Goal: Task Accomplishment & Management: Manage account settings

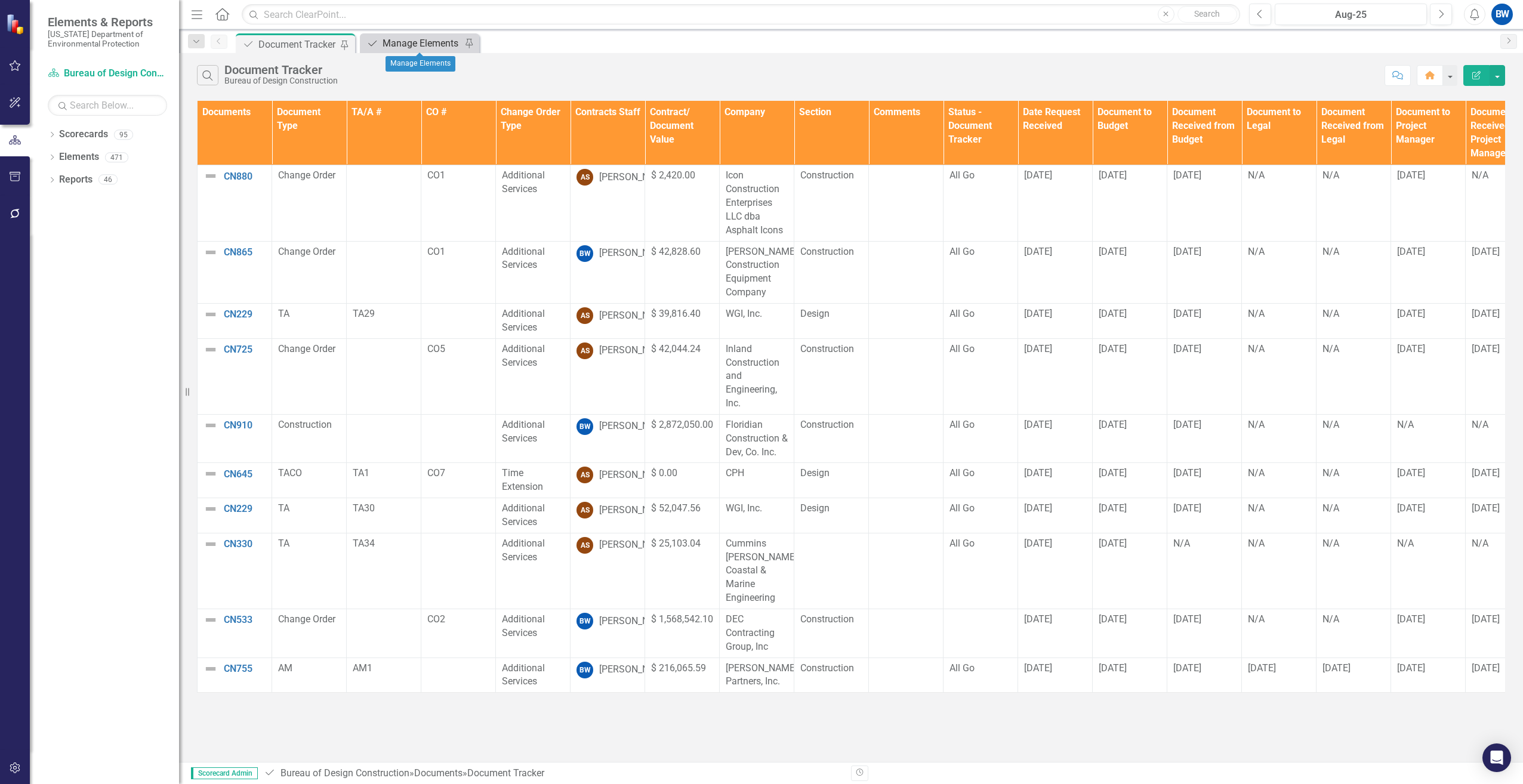
click at [402, 40] on div "Manage Elements" at bounding box center [421, 43] width 79 height 14
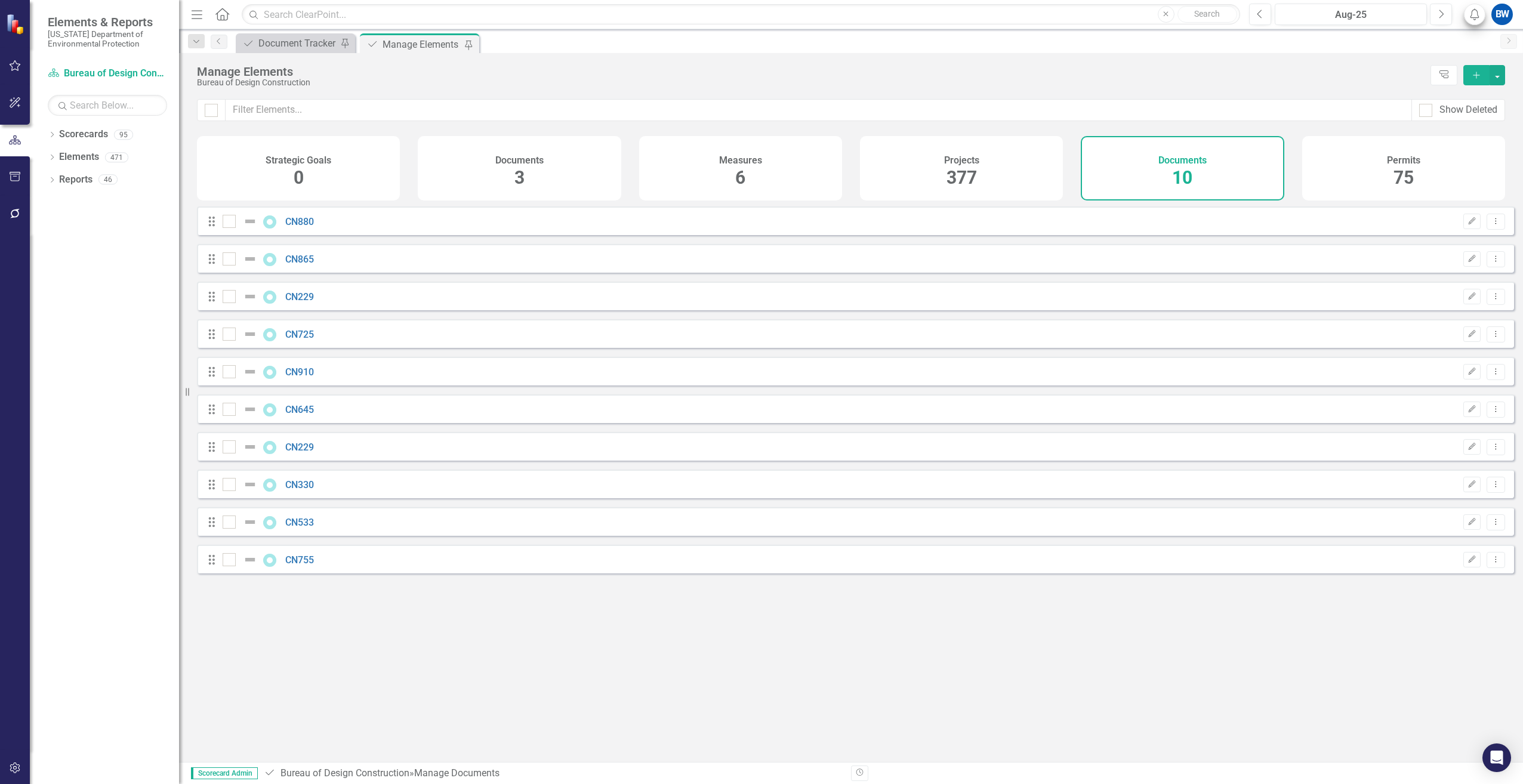
checkbox input "false"
click at [1476, 74] on icon "Add" at bounding box center [1477, 75] width 11 height 8
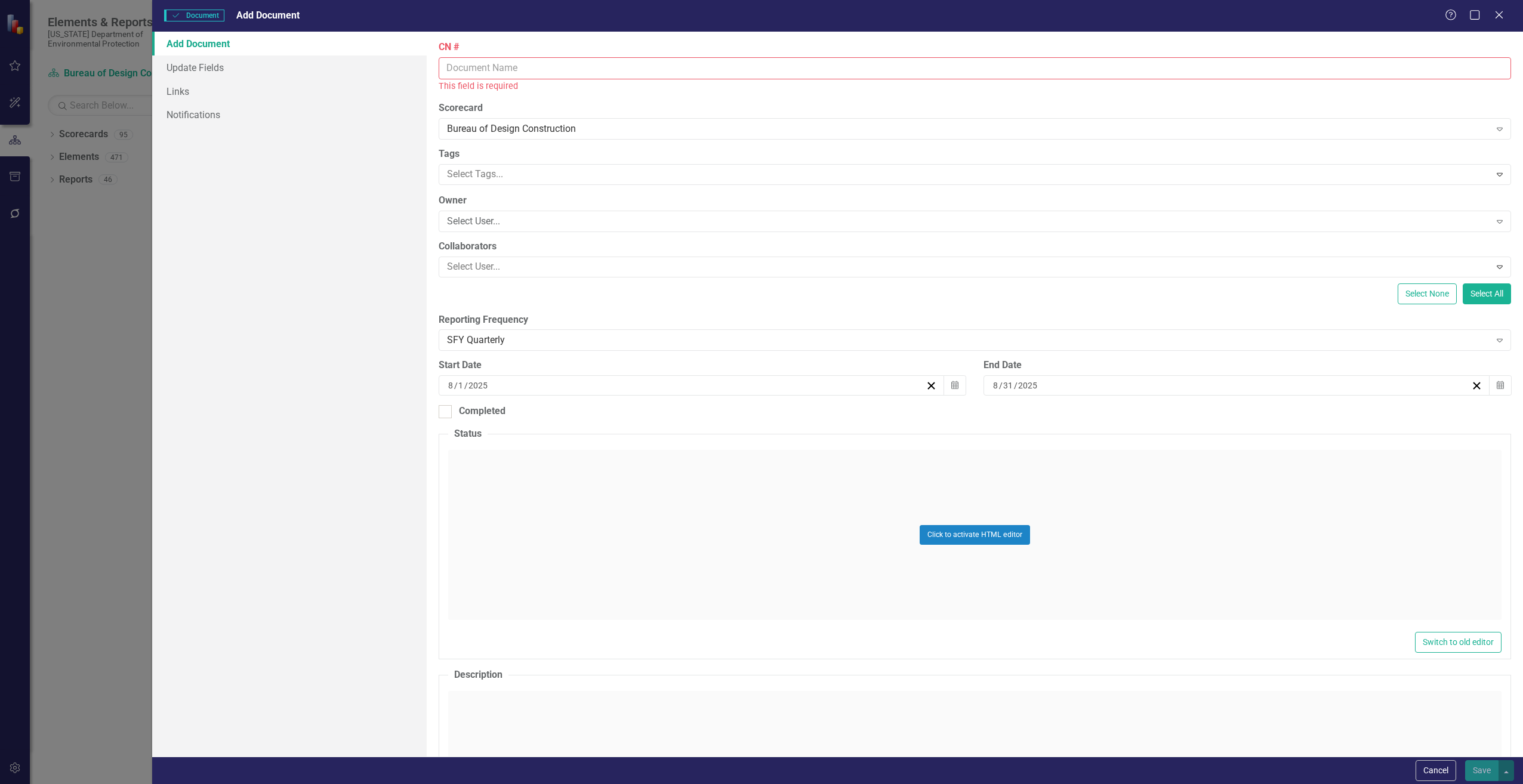
click at [473, 76] on input "CN #" at bounding box center [975, 68] width 1073 height 22
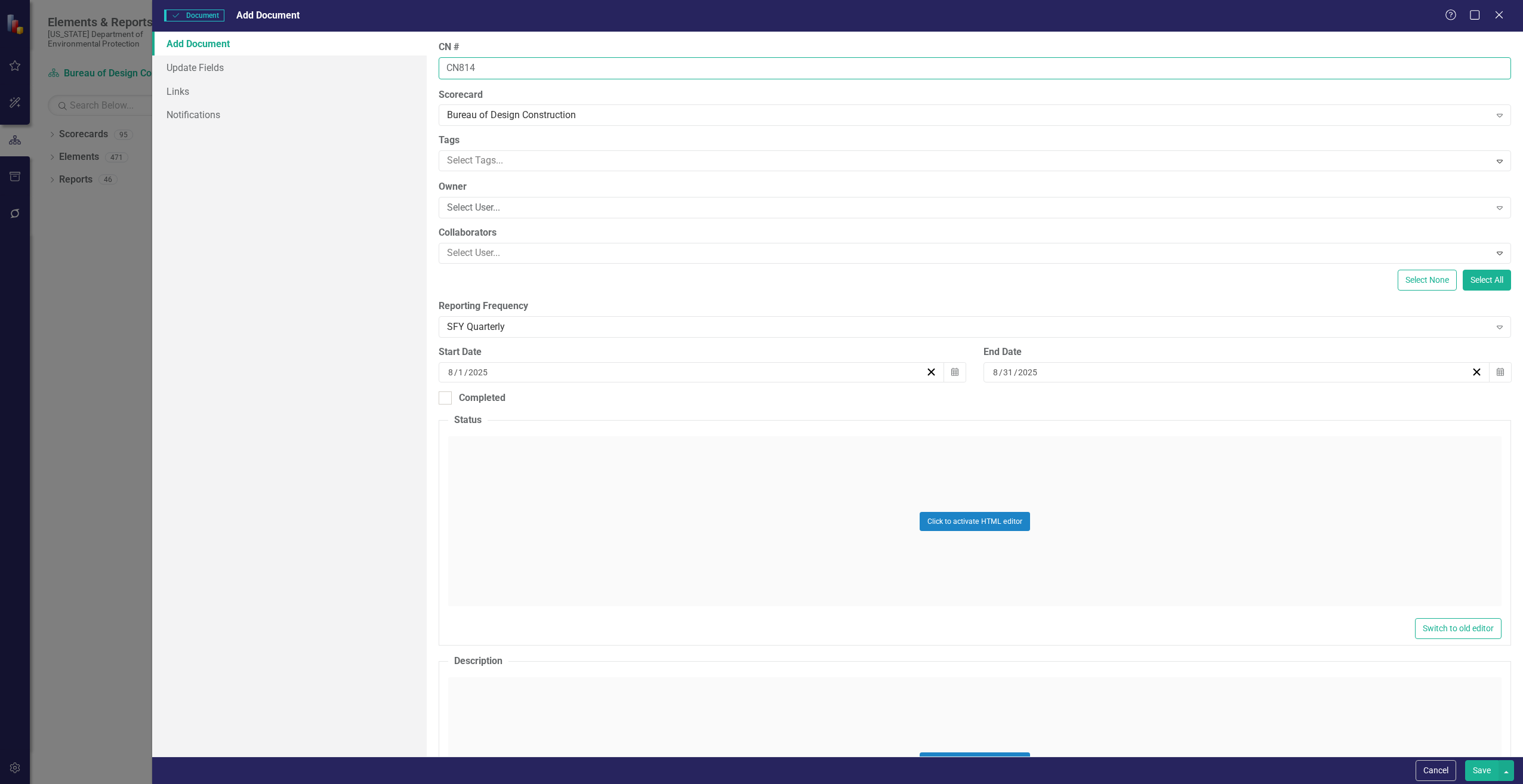
type input "CN814"
click at [1017, 366] on input "2025" at bounding box center [1027, 372] width 21 height 12
drag, startPoint x: 1045, startPoint y: 370, endPoint x: 956, endPoint y: 364, distance: 89.2
drag, startPoint x: 956, startPoint y: 364, endPoint x: 1057, endPoint y: 359, distance: 101.1
click at [1064, 354] on div "End Date" at bounding box center [1247, 352] width 527 height 14
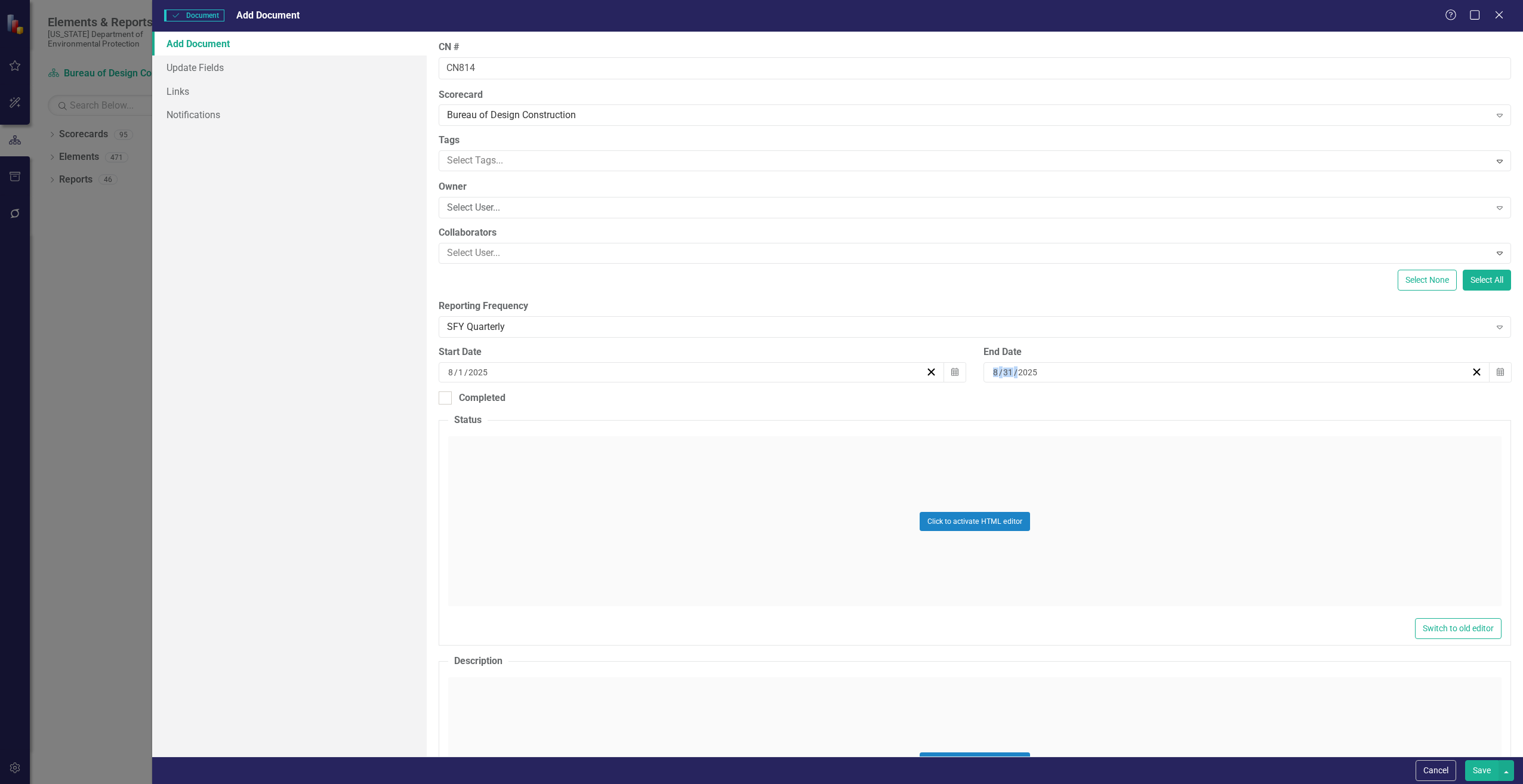
drag, startPoint x: 1038, startPoint y: 372, endPoint x: 989, endPoint y: 369, distance: 49.1
click at [991, 369] on div "[DATE]" at bounding box center [1231, 372] width 479 height 12
click at [992, 369] on input "8" at bounding box center [995, 372] width 6 height 12
type input "12"
type input "3"
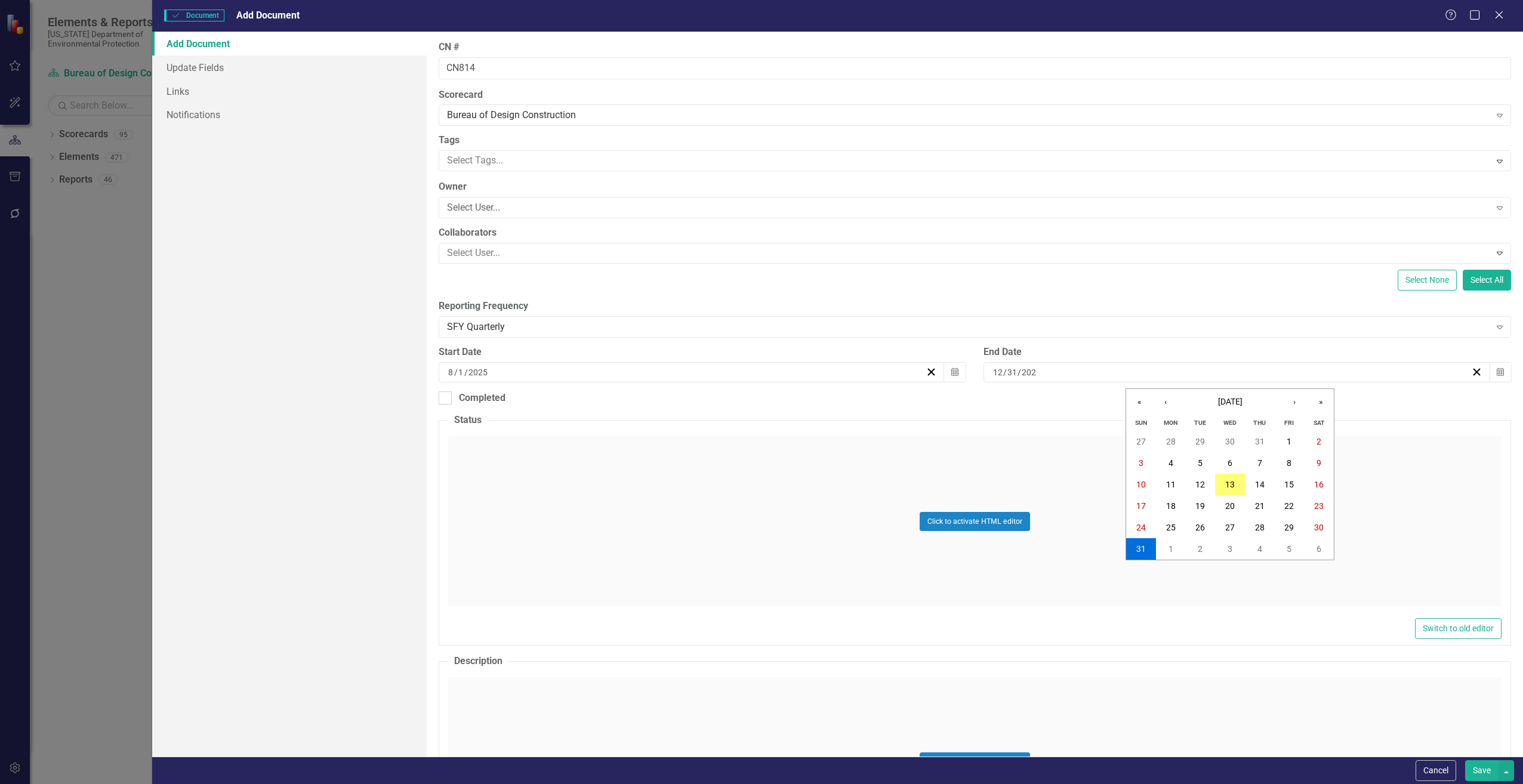
type input "2025"
click at [439, 461] on fieldset "Status Click to activate HTML editor Switch to old editor" at bounding box center [975, 529] width 1073 height 232
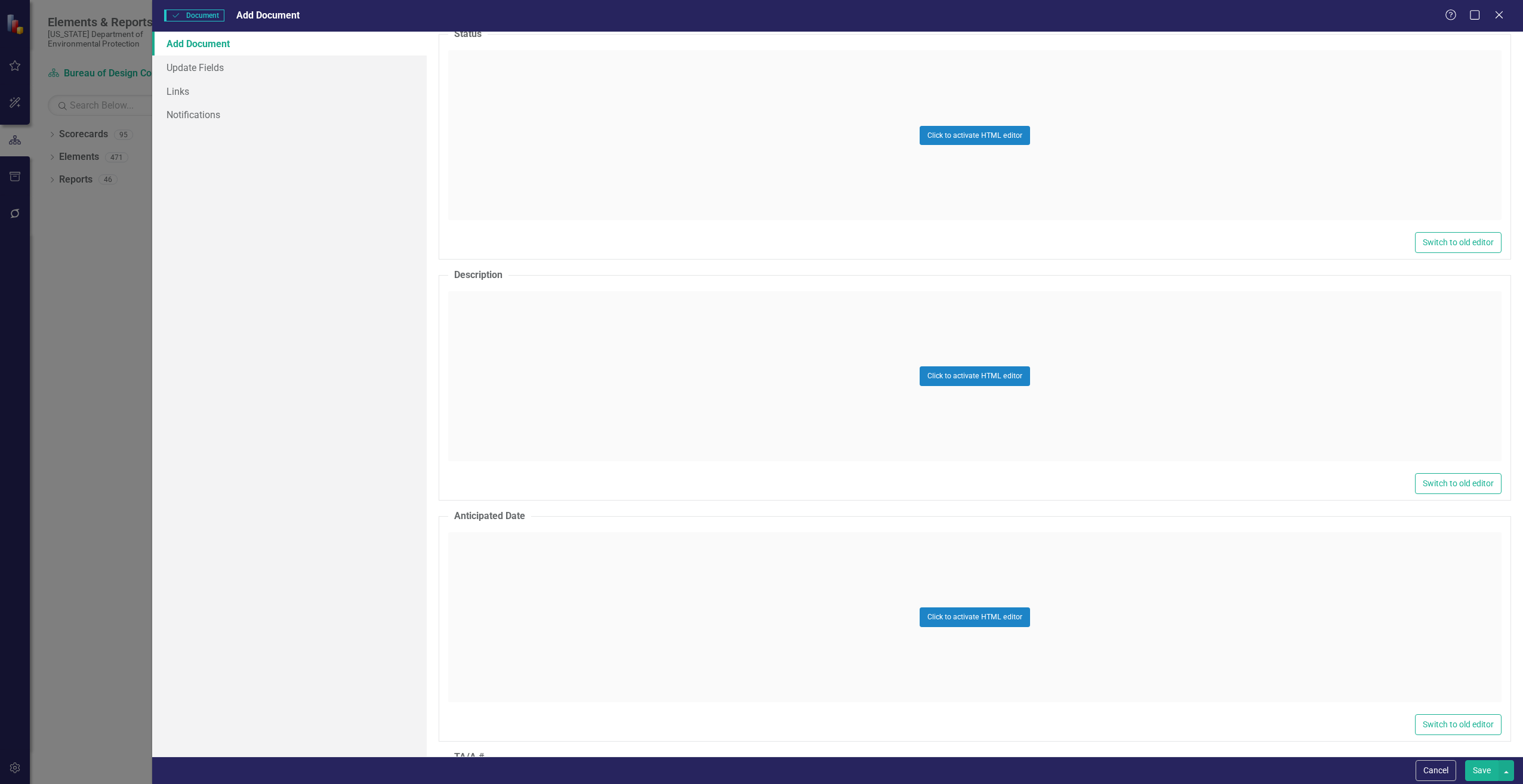
scroll to position [418, 0]
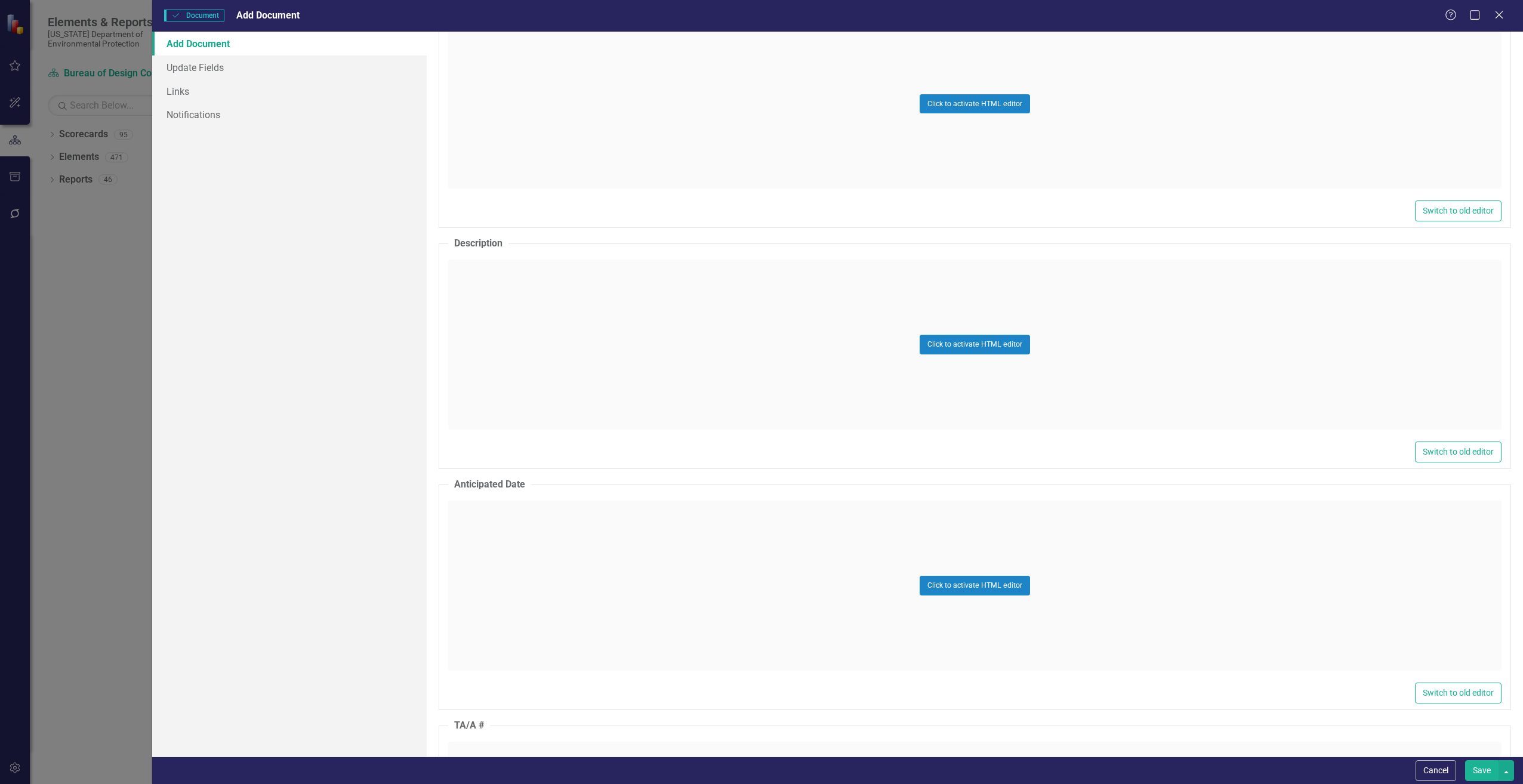
click at [488, 313] on div "Click to activate HTML editor" at bounding box center [975, 345] width 1054 height 170
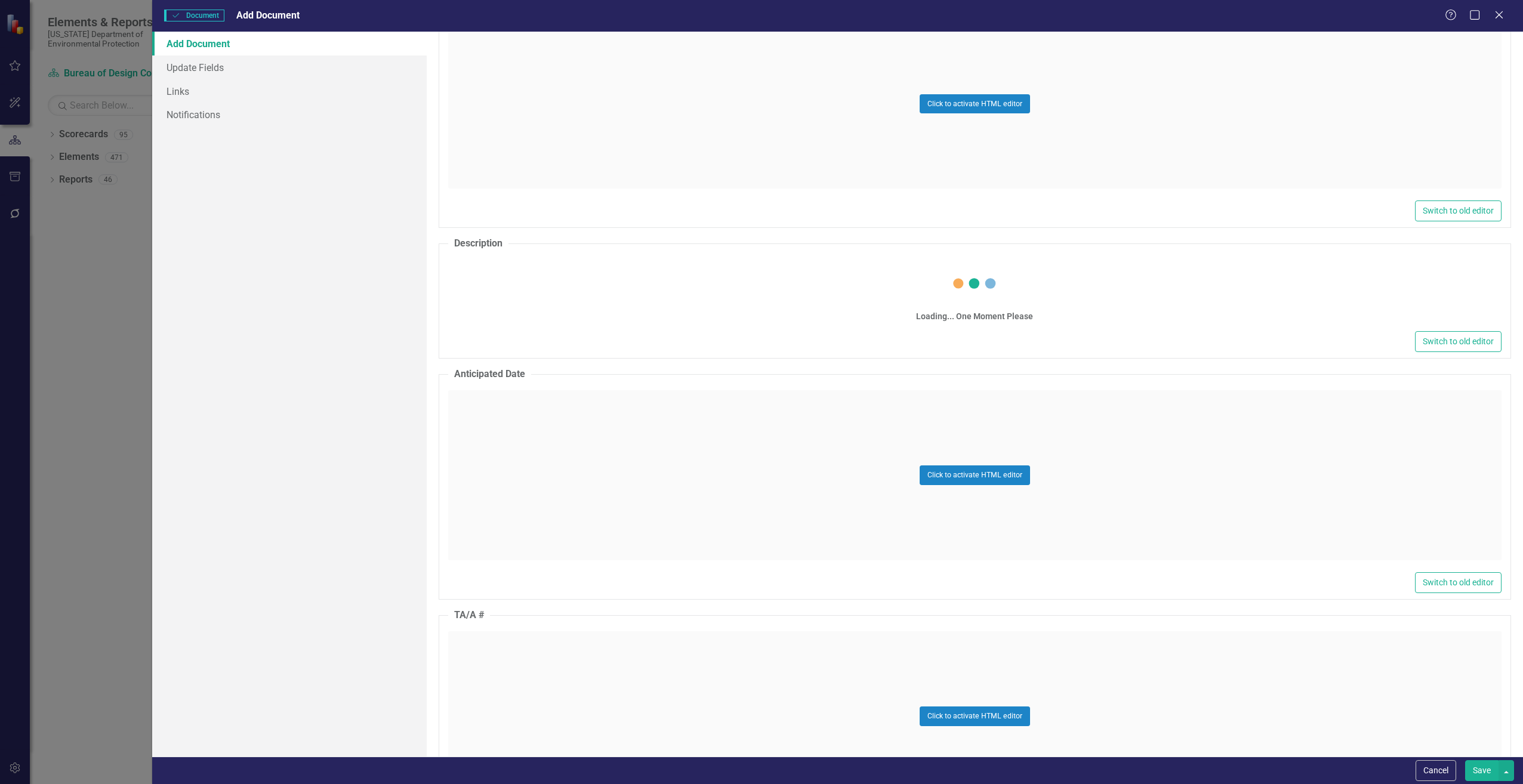
click at [502, 331] on div "Switch to old editor" at bounding box center [975, 341] width 1054 height 21
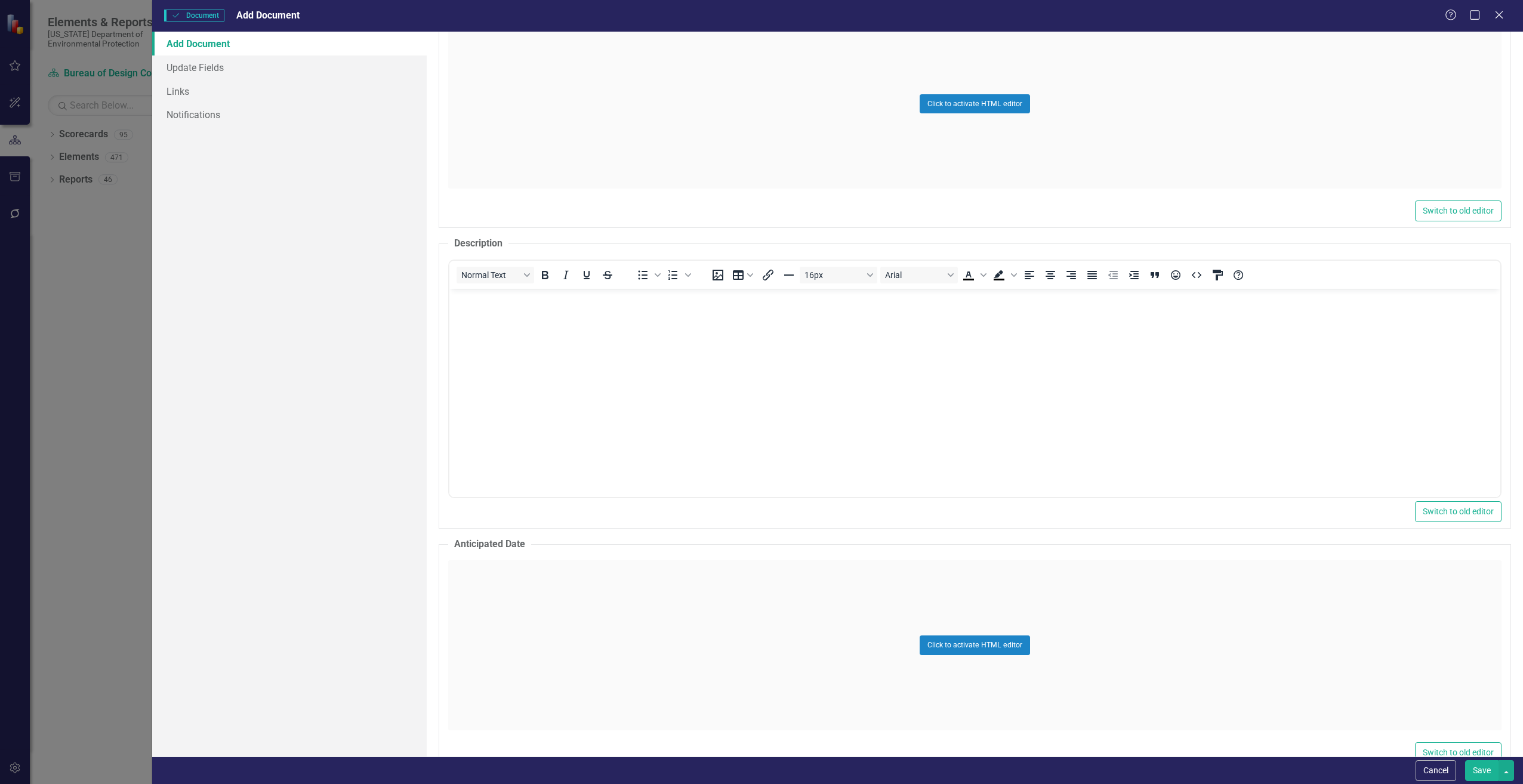
scroll to position [0, 0]
click at [490, 322] on body "Rich Text Area. Press ALT-0 for help." at bounding box center [974, 378] width 1051 height 179
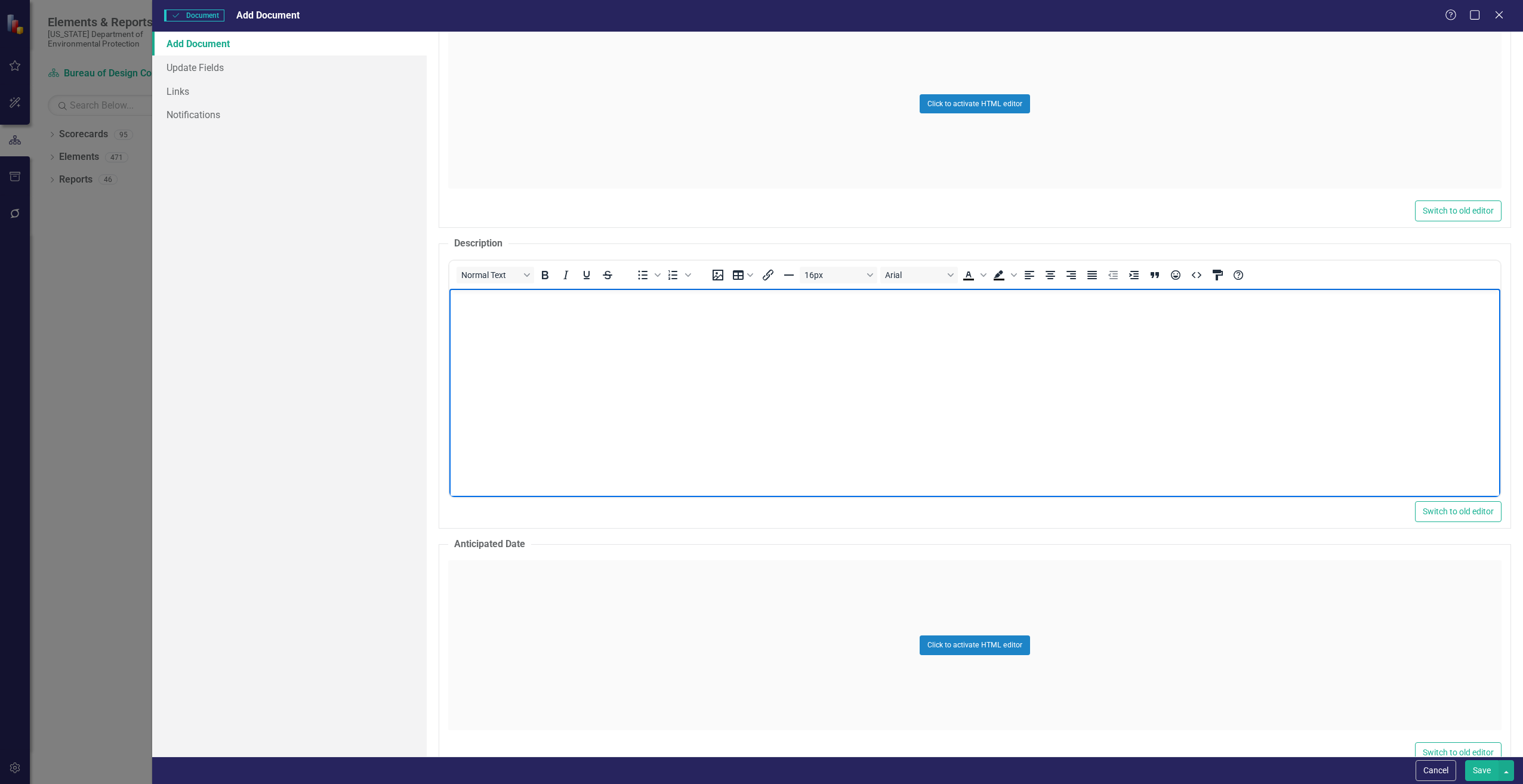
paste body "Rich Text Area. Press ALT-0 for help."
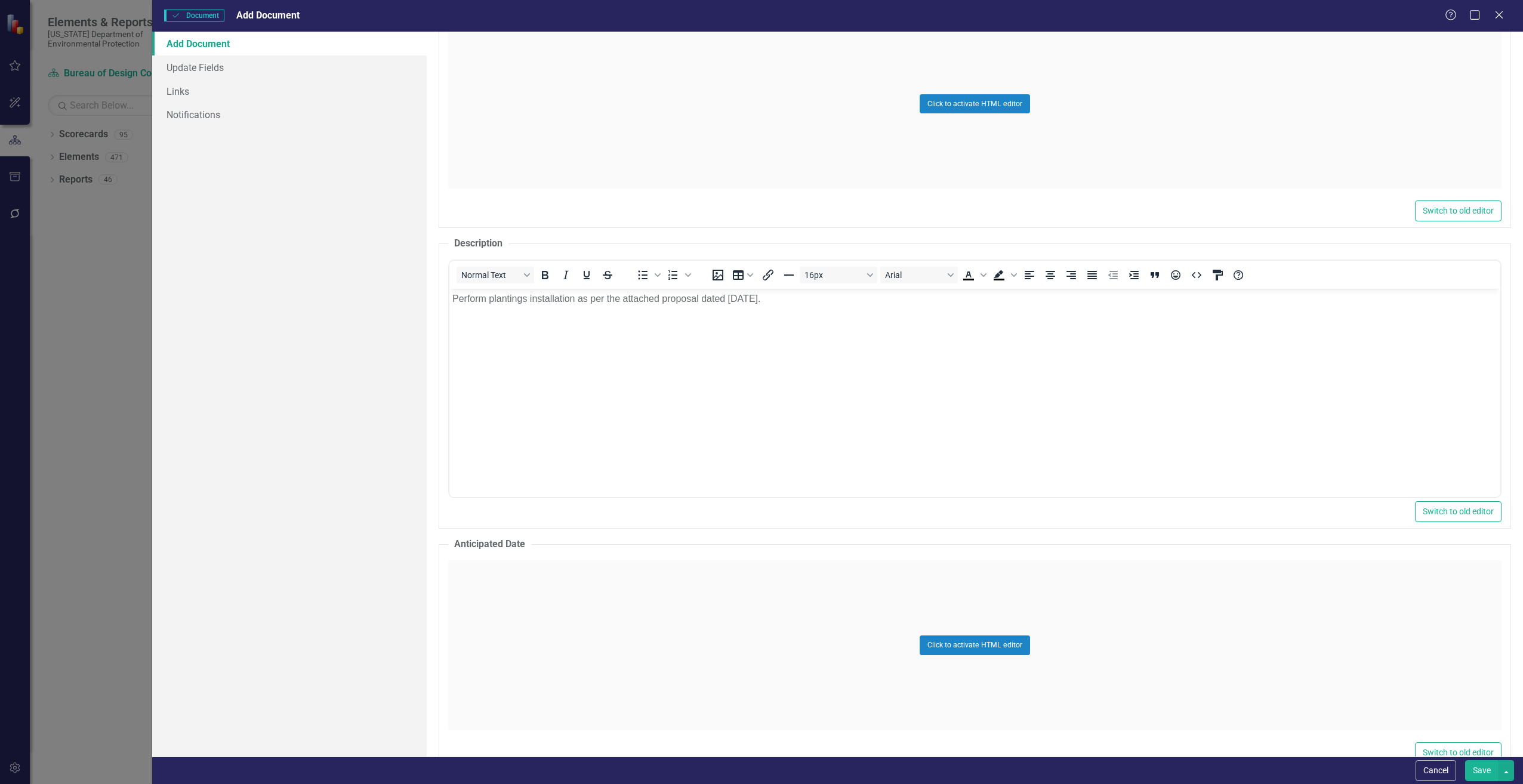
click at [498, 593] on div "Click to activate HTML editor" at bounding box center [975, 646] width 1054 height 170
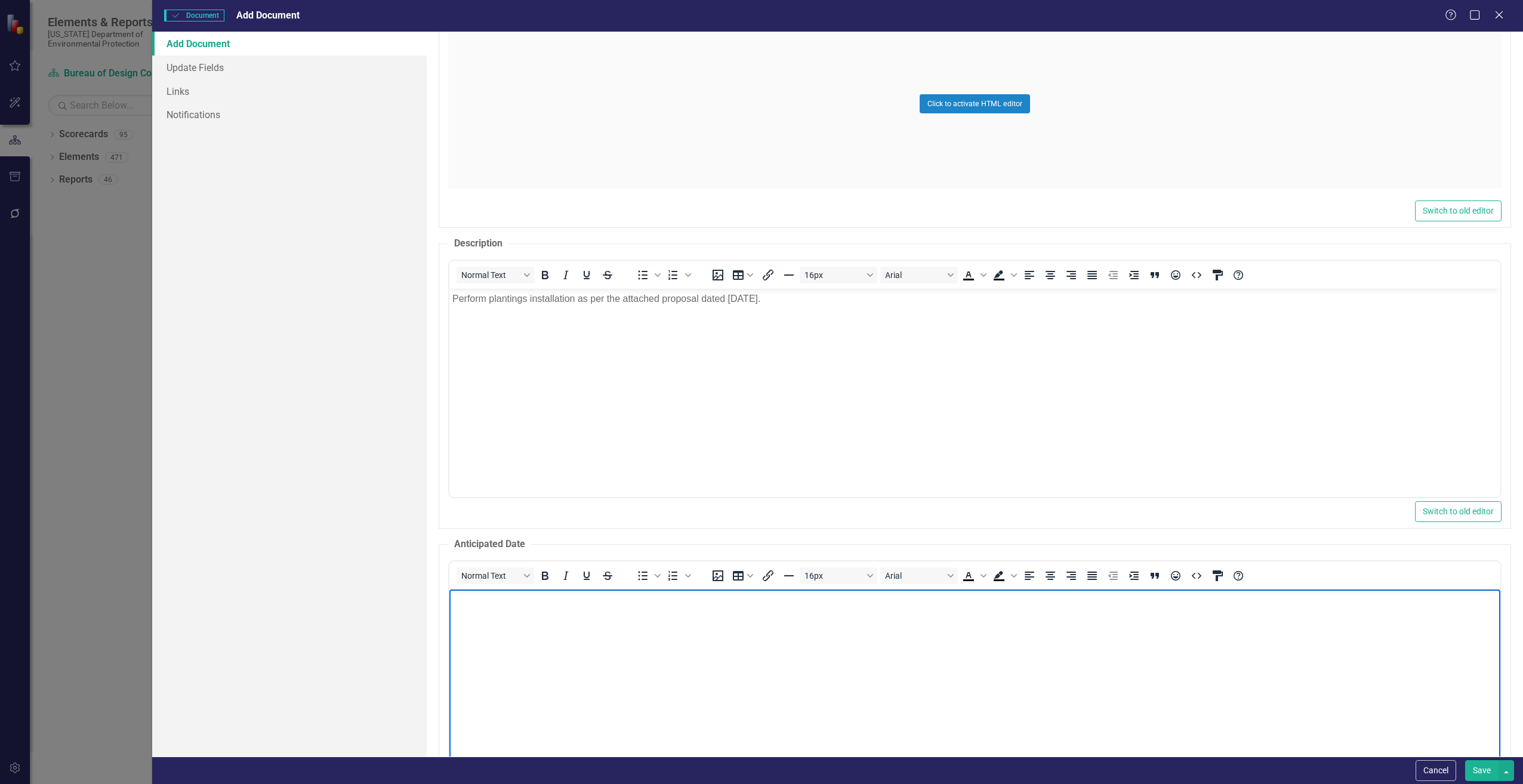
click at [496, 608] on body "Rich Text Area. Press ALT-0 for help." at bounding box center [974, 678] width 1051 height 179
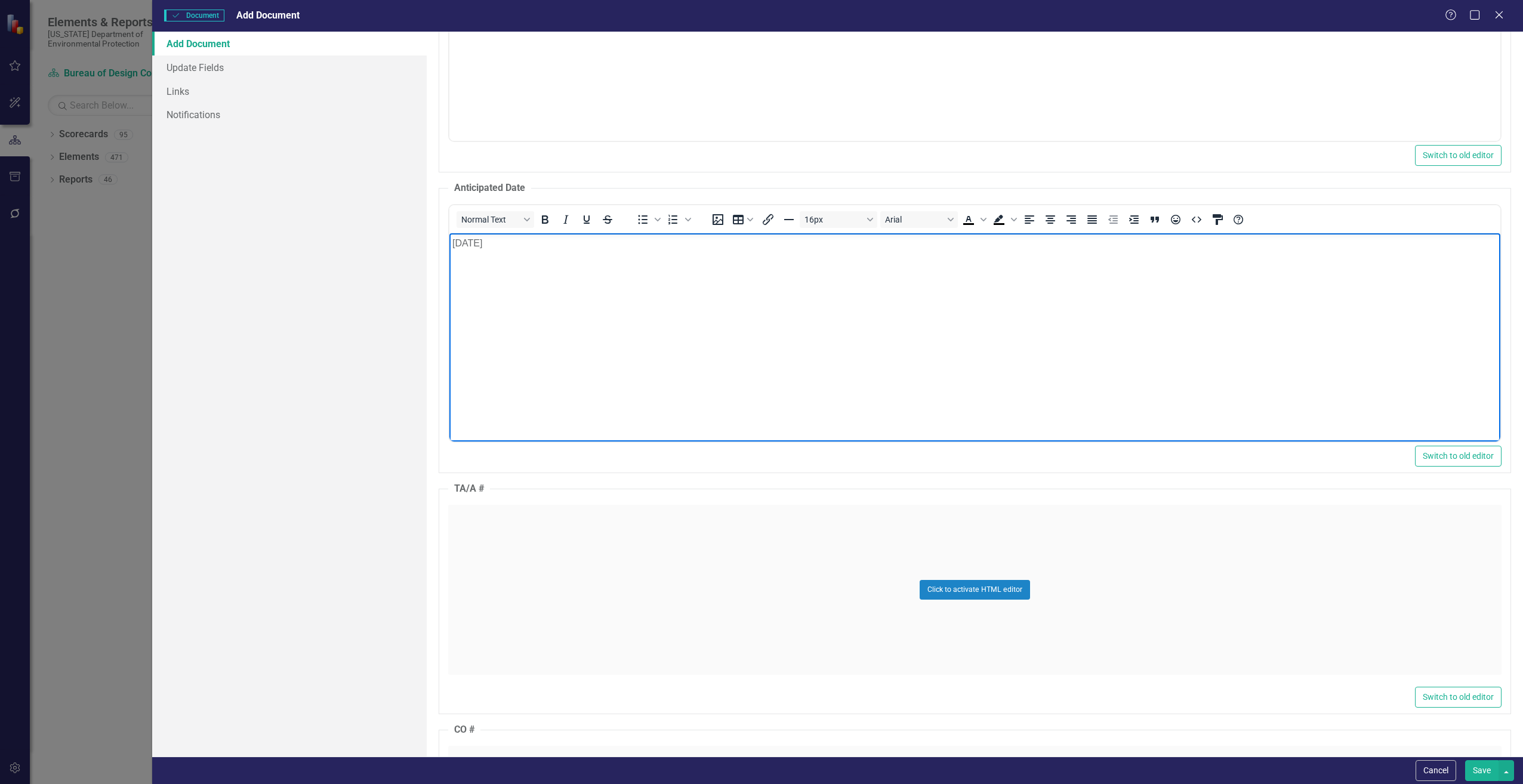
scroll to position [776, 0]
click at [473, 533] on div "Click to activate HTML editor" at bounding box center [975, 588] width 1054 height 170
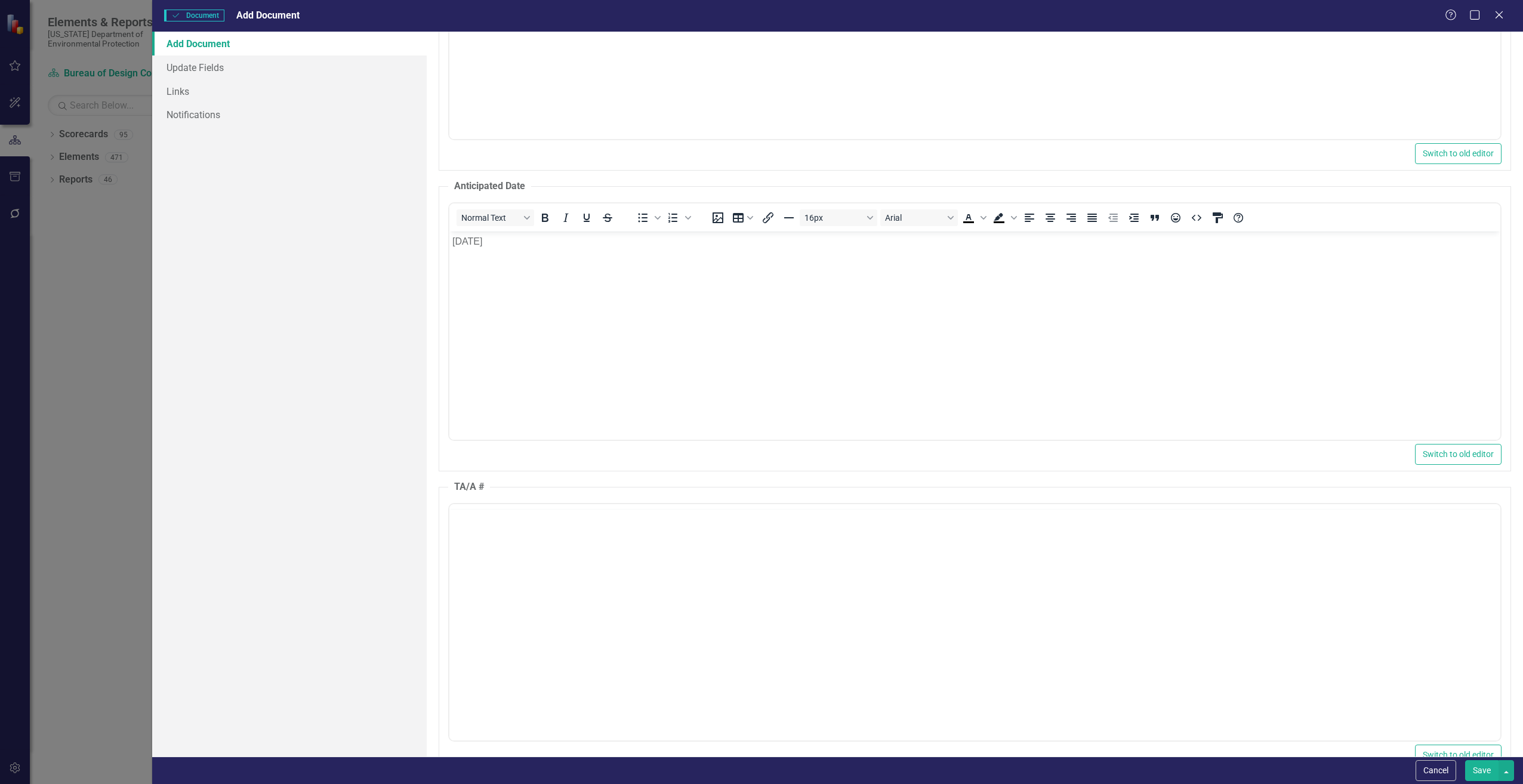
scroll to position [0, 0]
click at [476, 564] on body "Rich Text Area. Press ALT-0 for help." at bounding box center [974, 621] width 1051 height 179
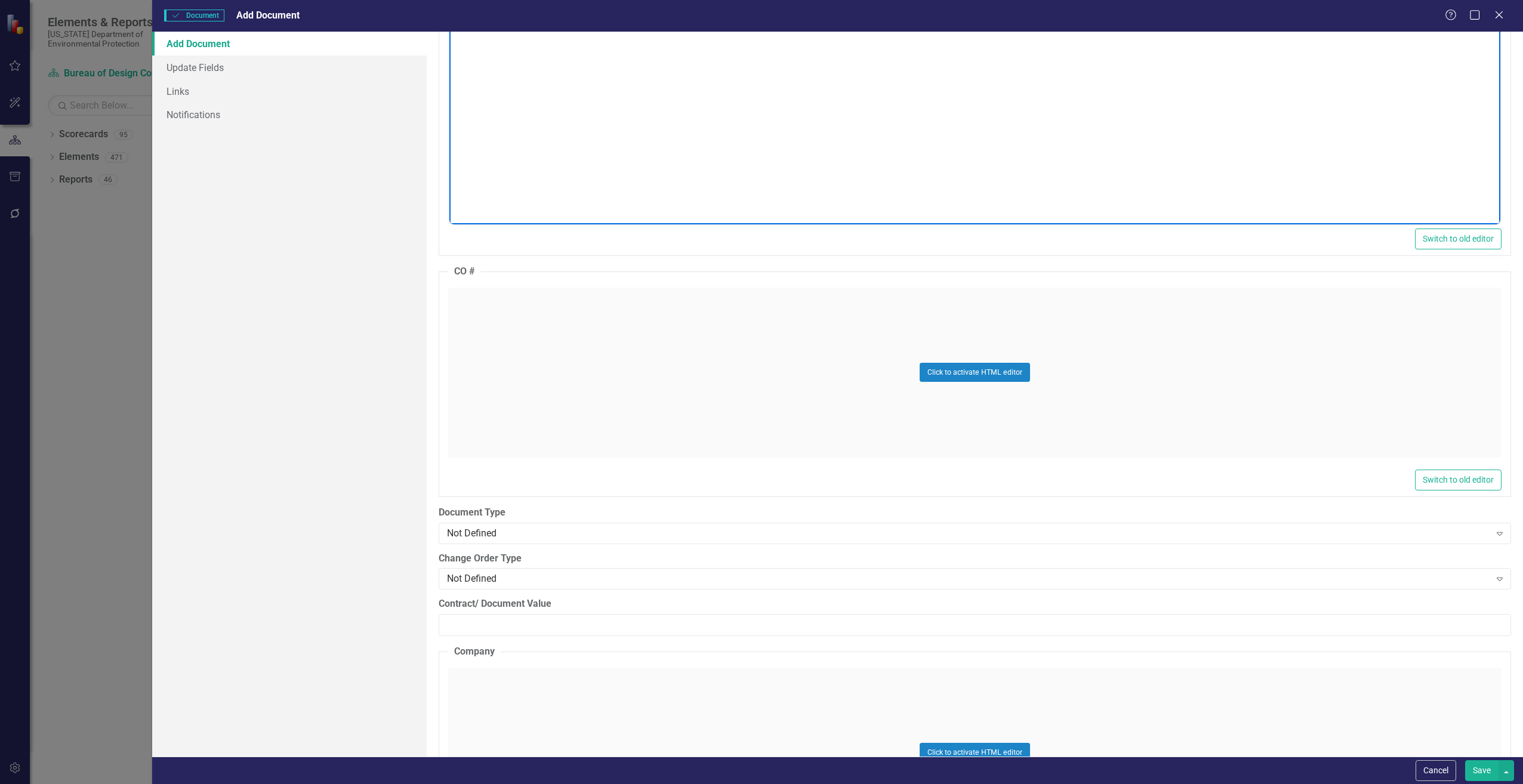
scroll to position [1313, 0]
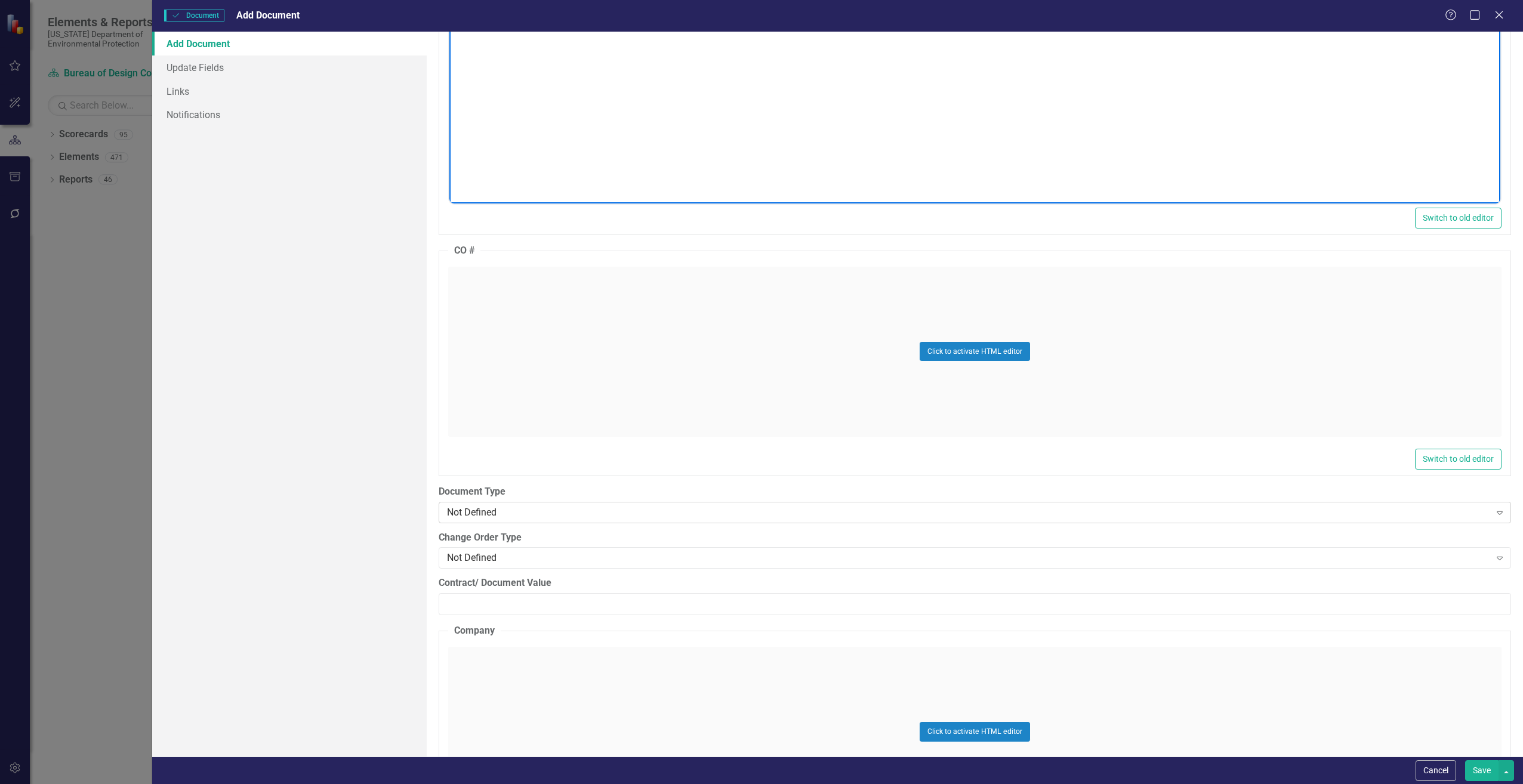
click at [498, 516] on div "Not Defined" at bounding box center [969, 512] width 1044 height 14
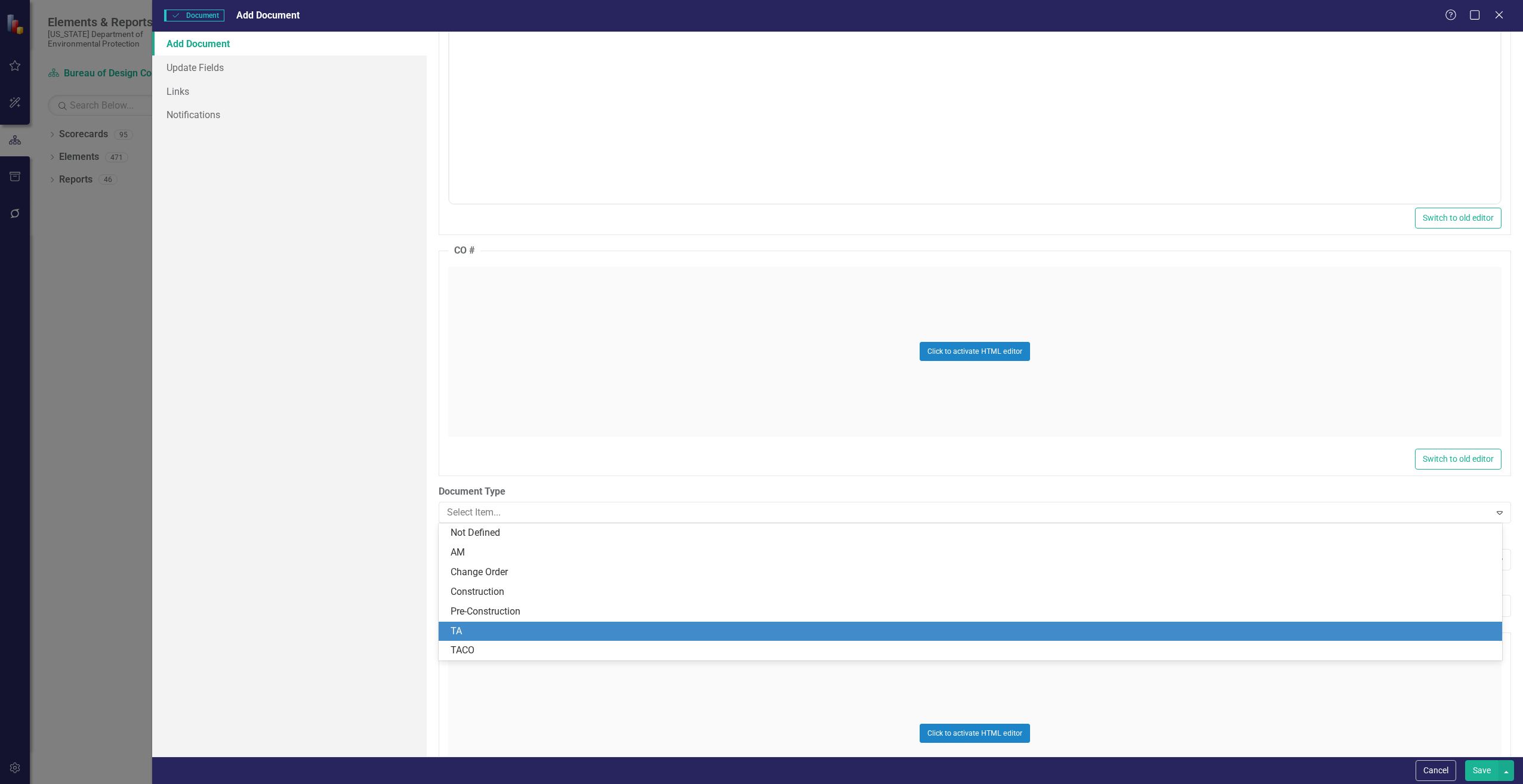
click at [481, 629] on div "TA" at bounding box center [972, 631] width 1045 height 14
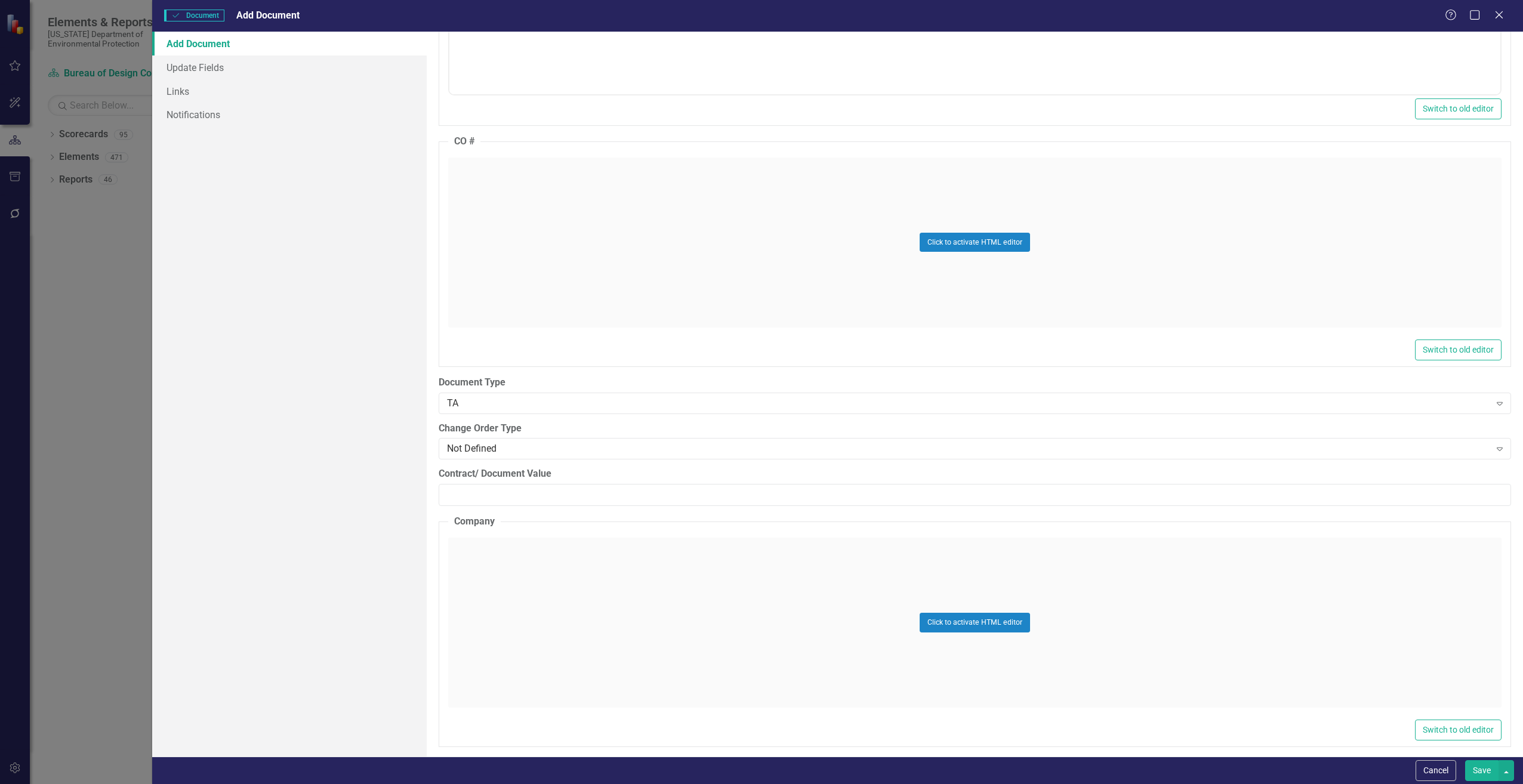
scroll to position [1432, 0]
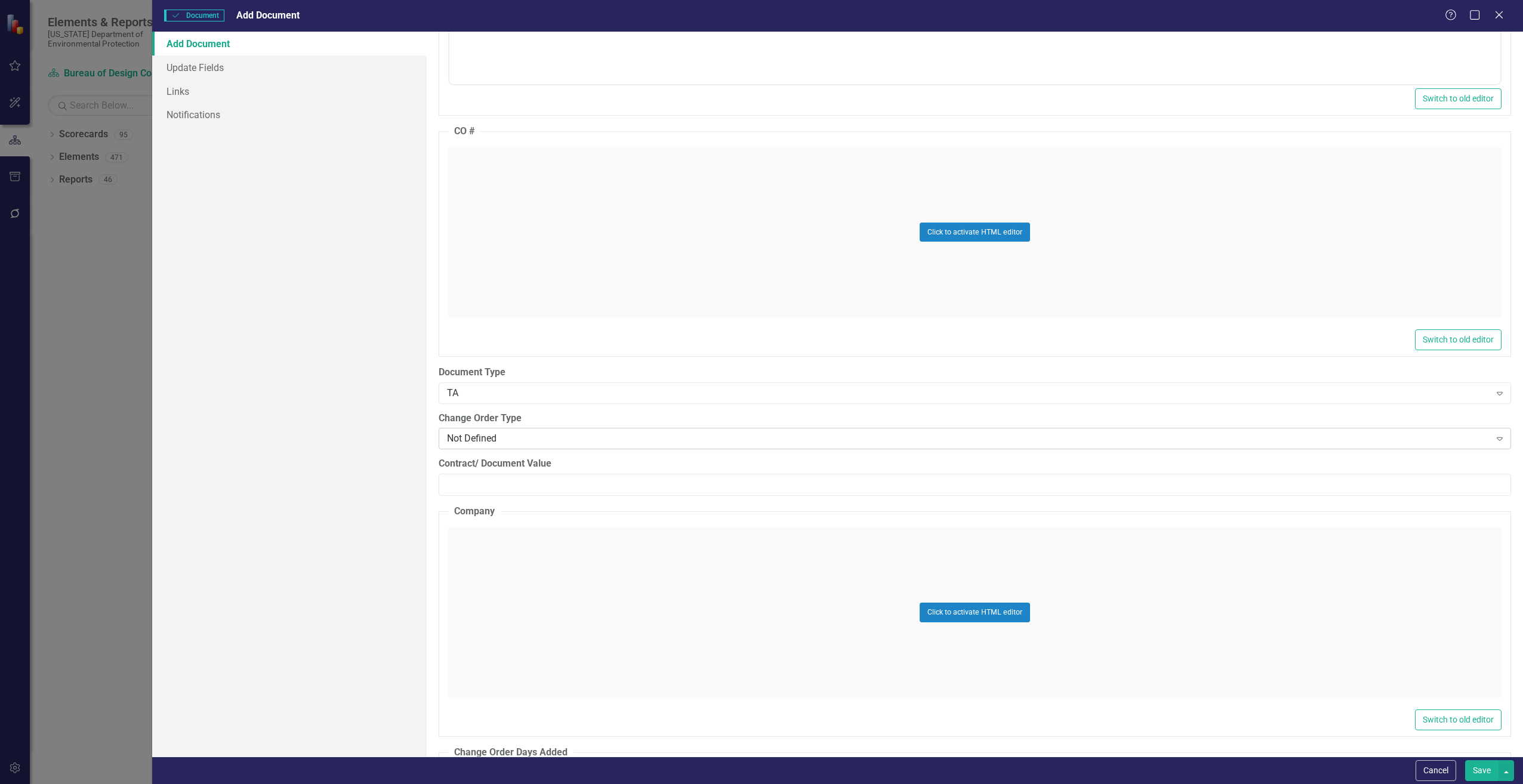
click at [473, 439] on div "Not Defined" at bounding box center [969, 439] width 1044 height 14
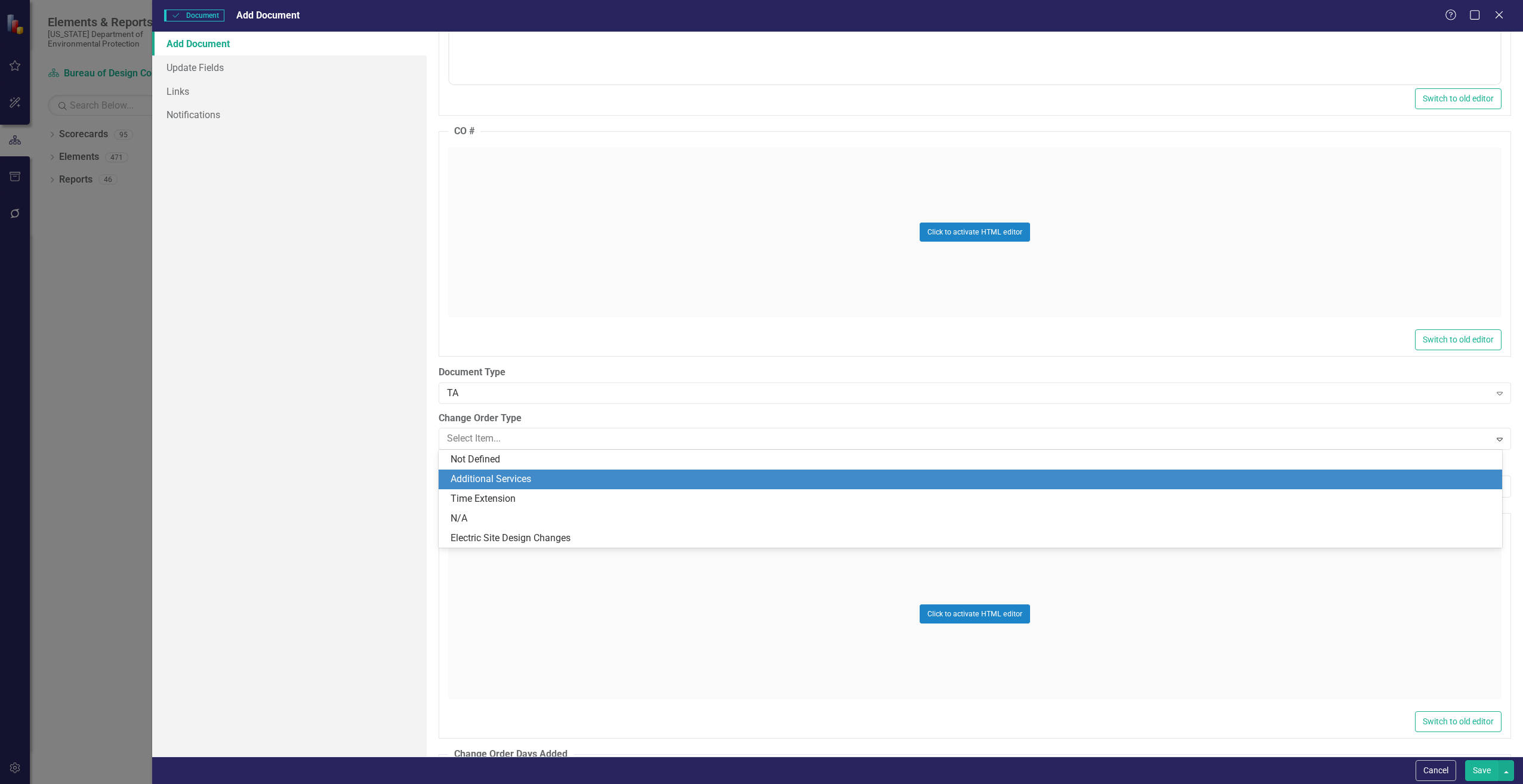
click at [478, 474] on div "Additional Services" at bounding box center [972, 479] width 1045 height 14
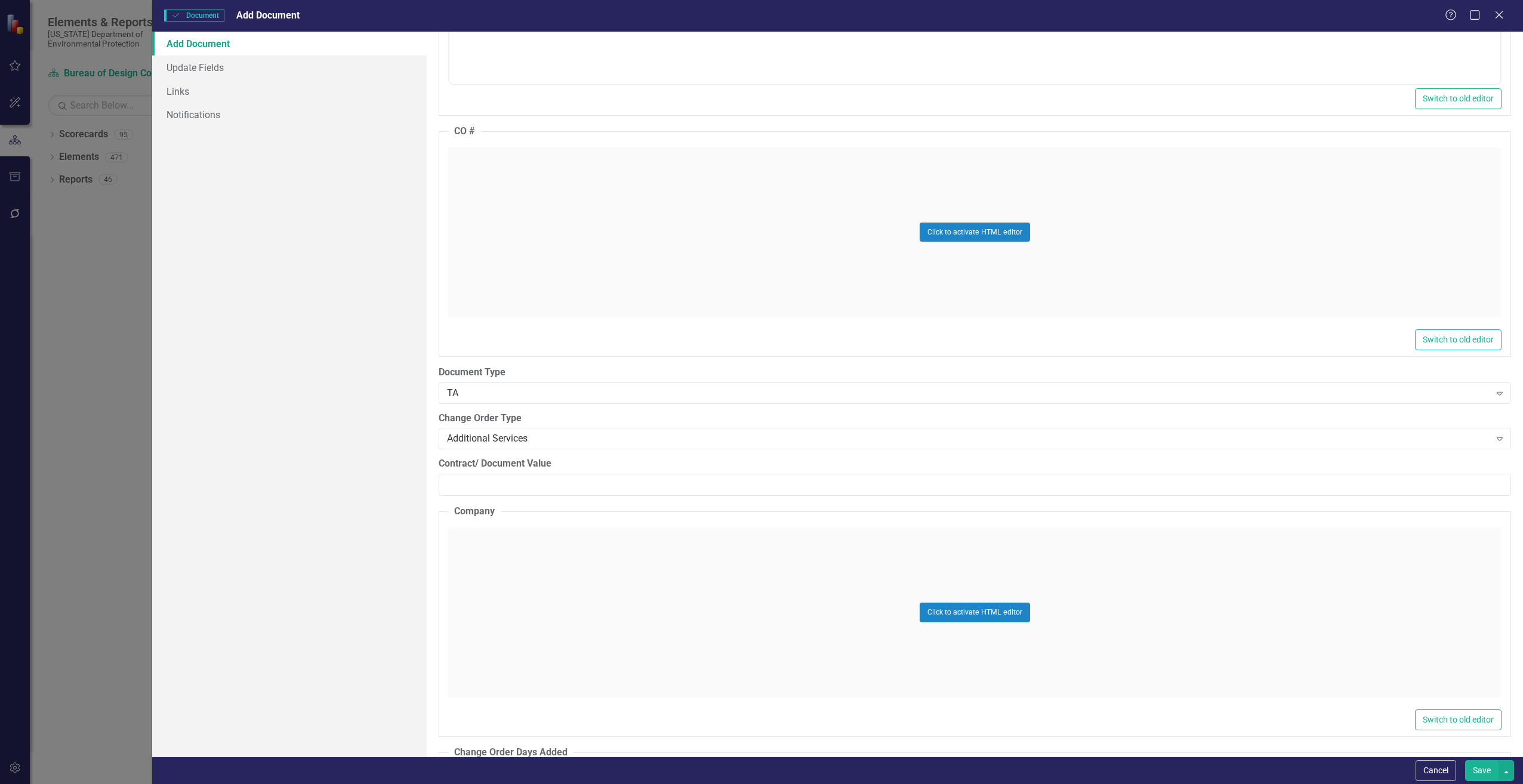
scroll to position [1492, 0]
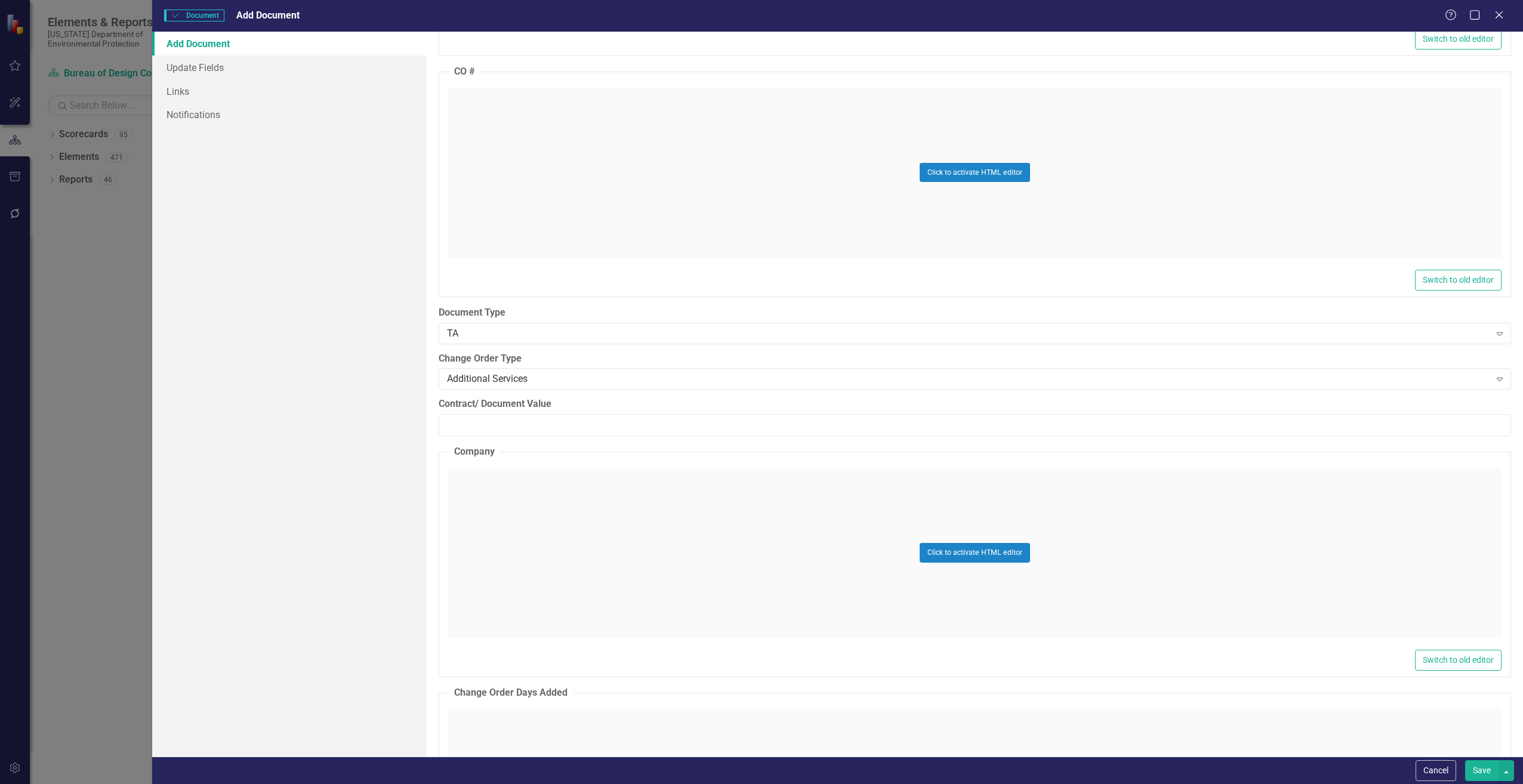
click at [542, 542] on div "Click to activate HTML editor" at bounding box center [975, 553] width 1054 height 170
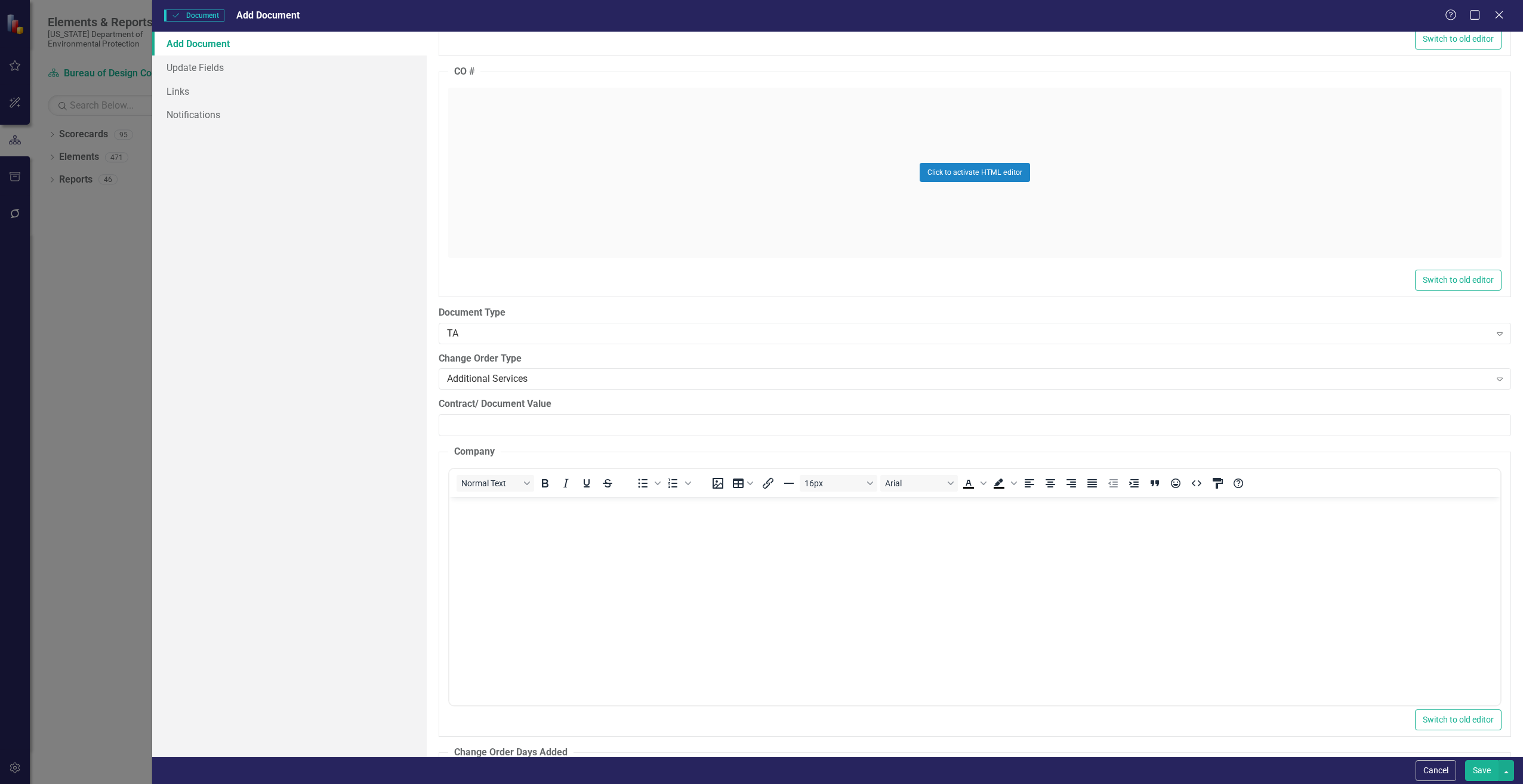
scroll to position [0, 0]
click at [459, 422] on input "Contract/ Document Value" at bounding box center [975, 425] width 1073 height 22
paste input "29855.91"
type input "29855.91"
click at [488, 570] on body "Rich Text Area. Press ALT-0 for help." at bounding box center [974, 586] width 1051 height 179
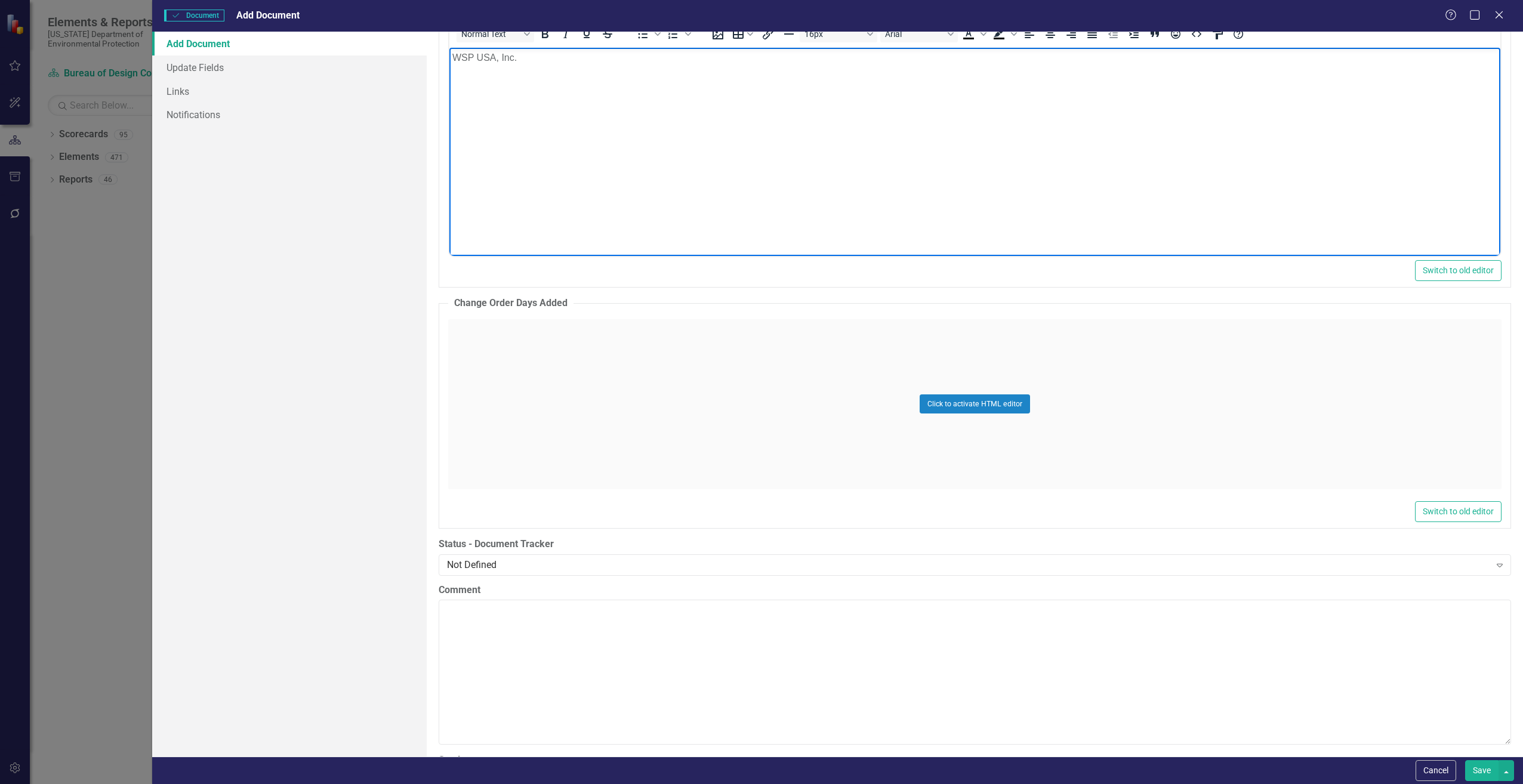
scroll to position [2089, 0]
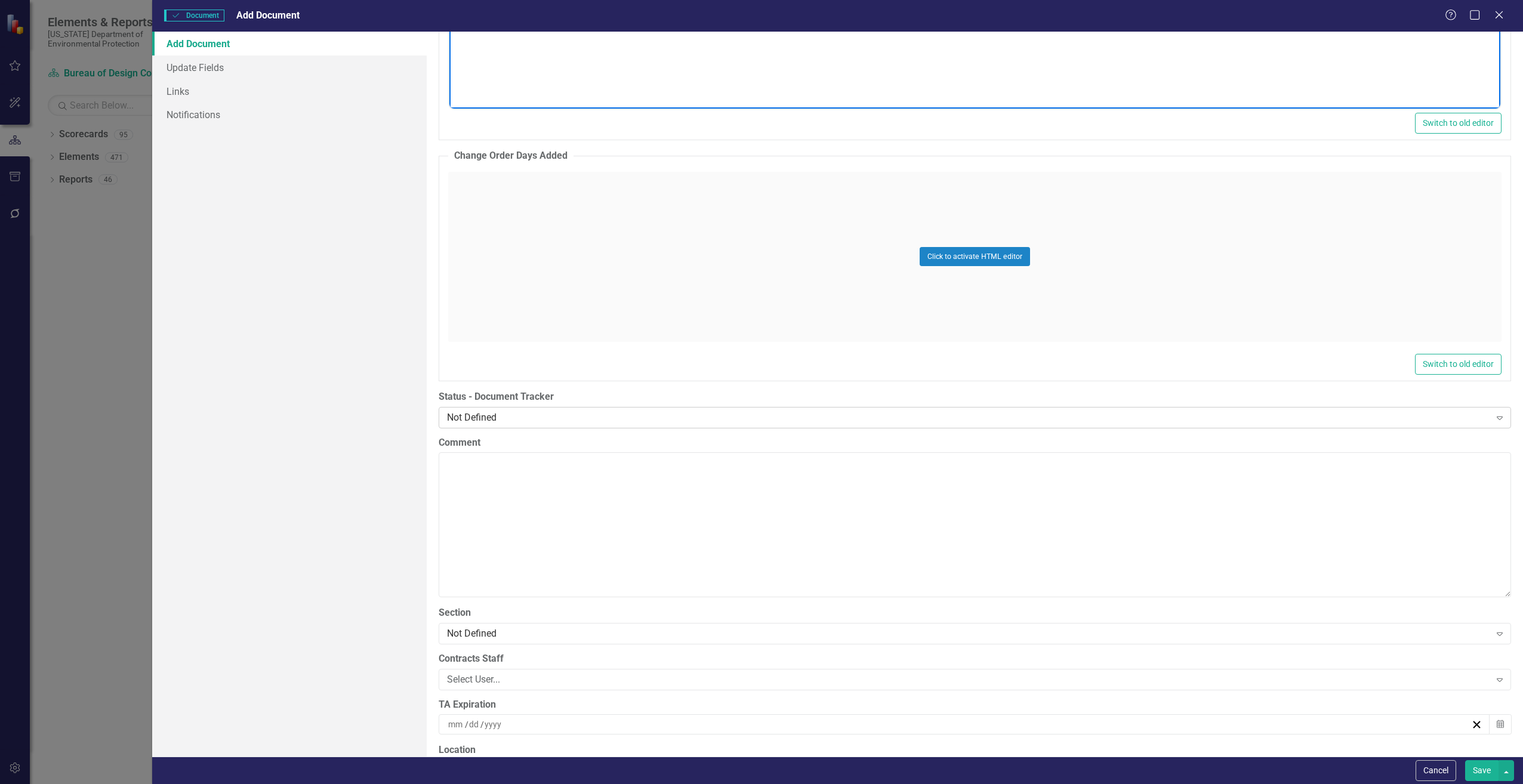
click at [508, 422] on div "Not Defined" at bounding box center [969, 417] width 1044 height 14
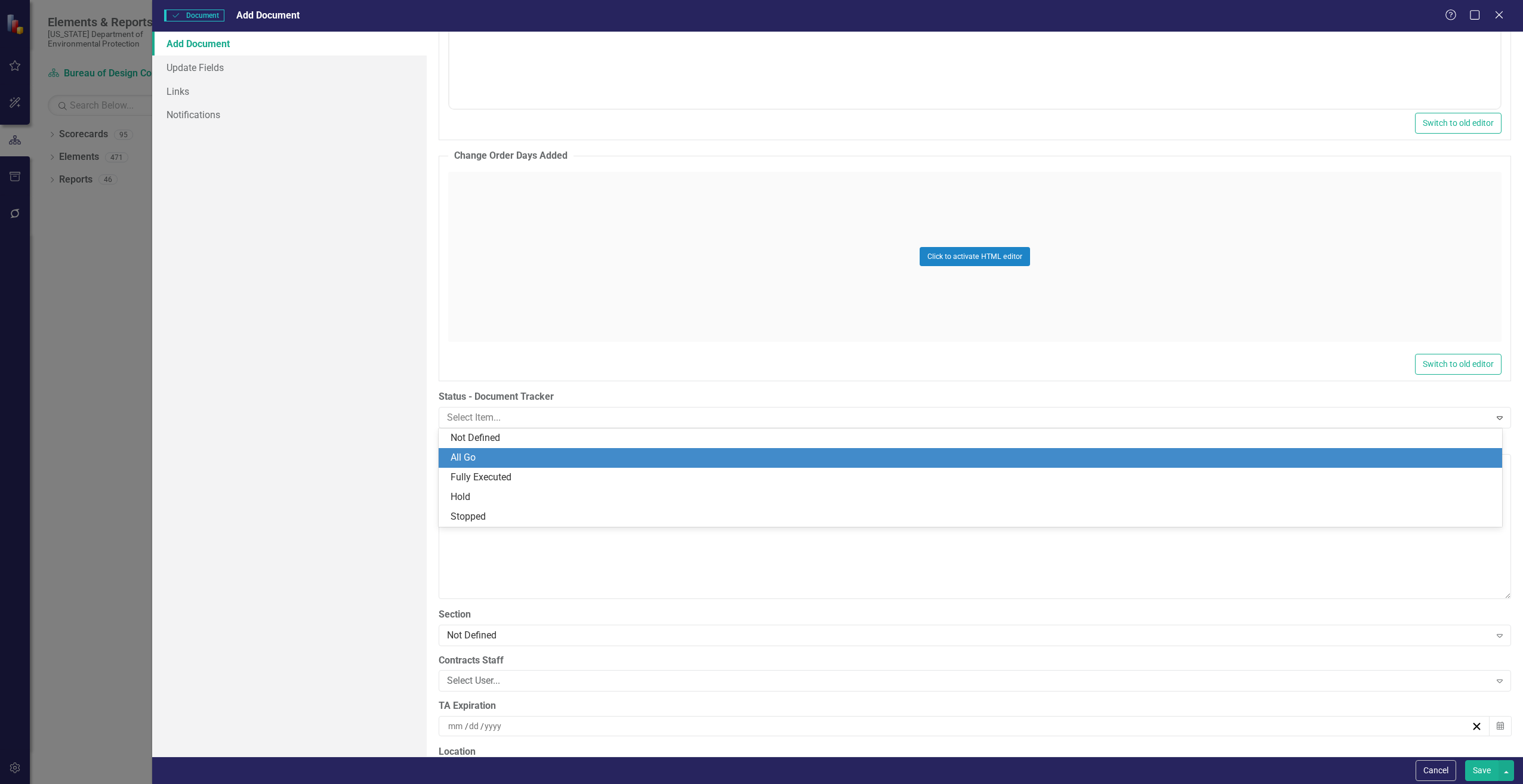
click at [496, 459] on div "All Go" at bounding box center [972, 458] width 1045 height 14
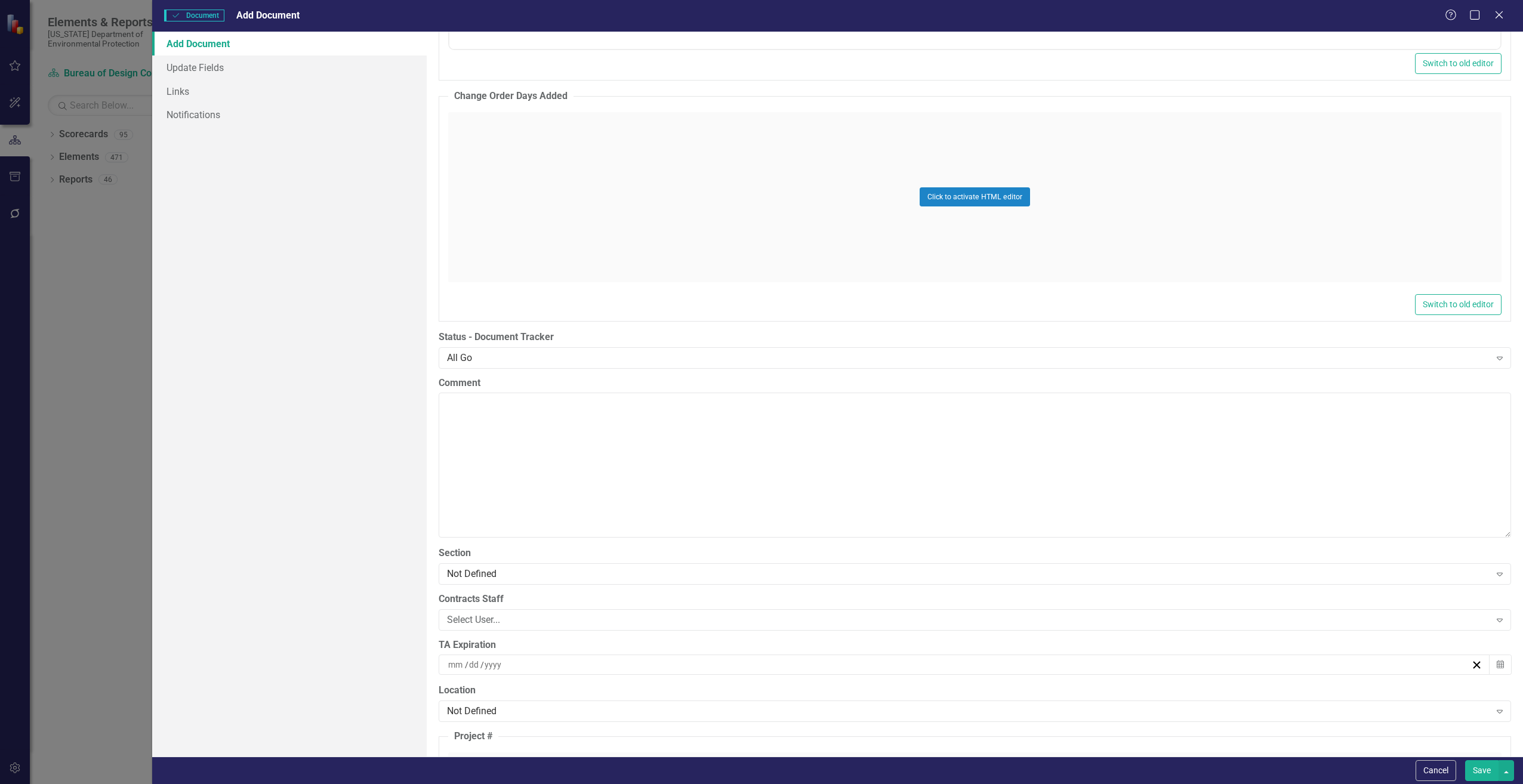
scroll to position [2328, 0]
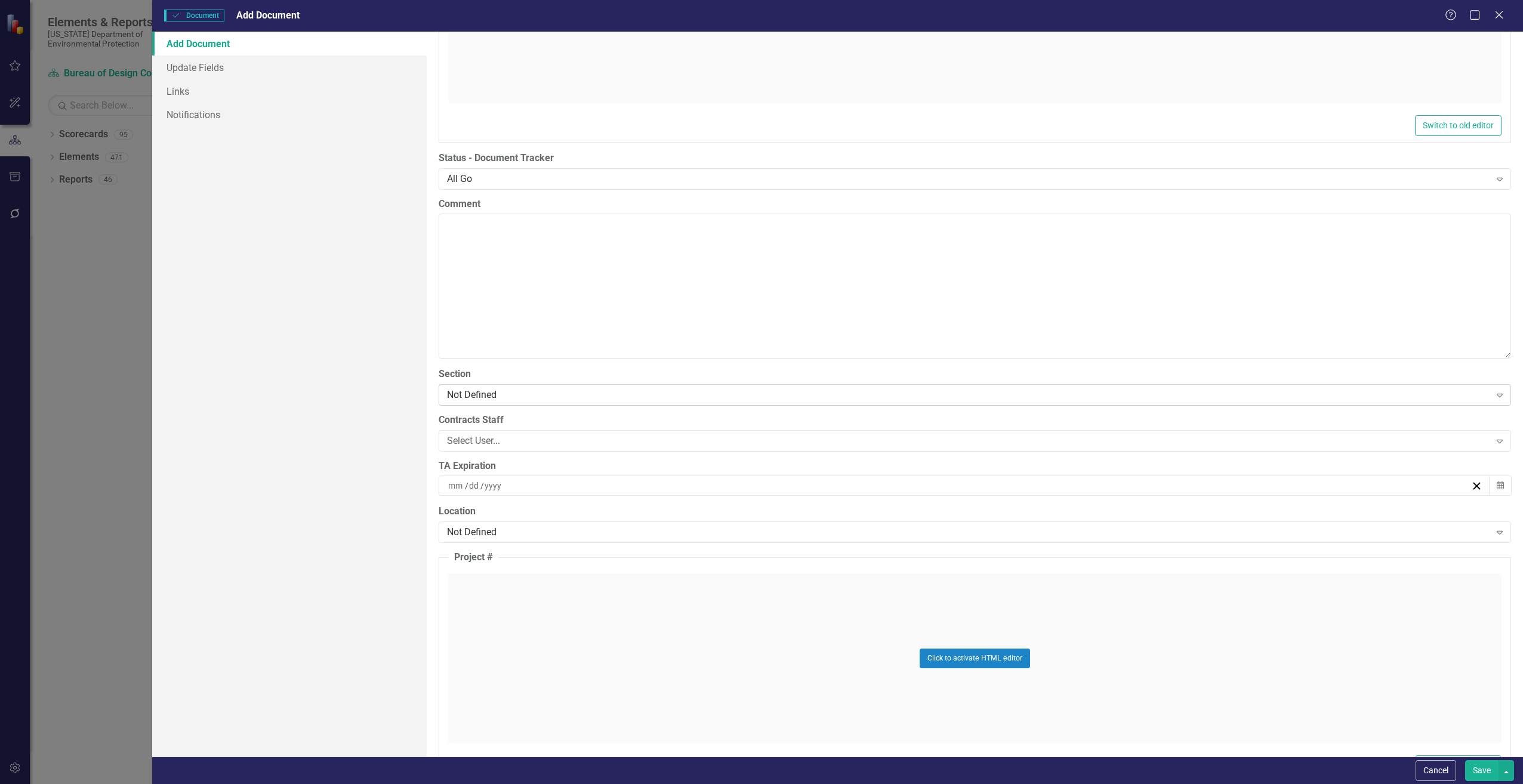
click at [481, 393] on div "Not Defined" at bounding box center [969, 394] width 1044 height 14
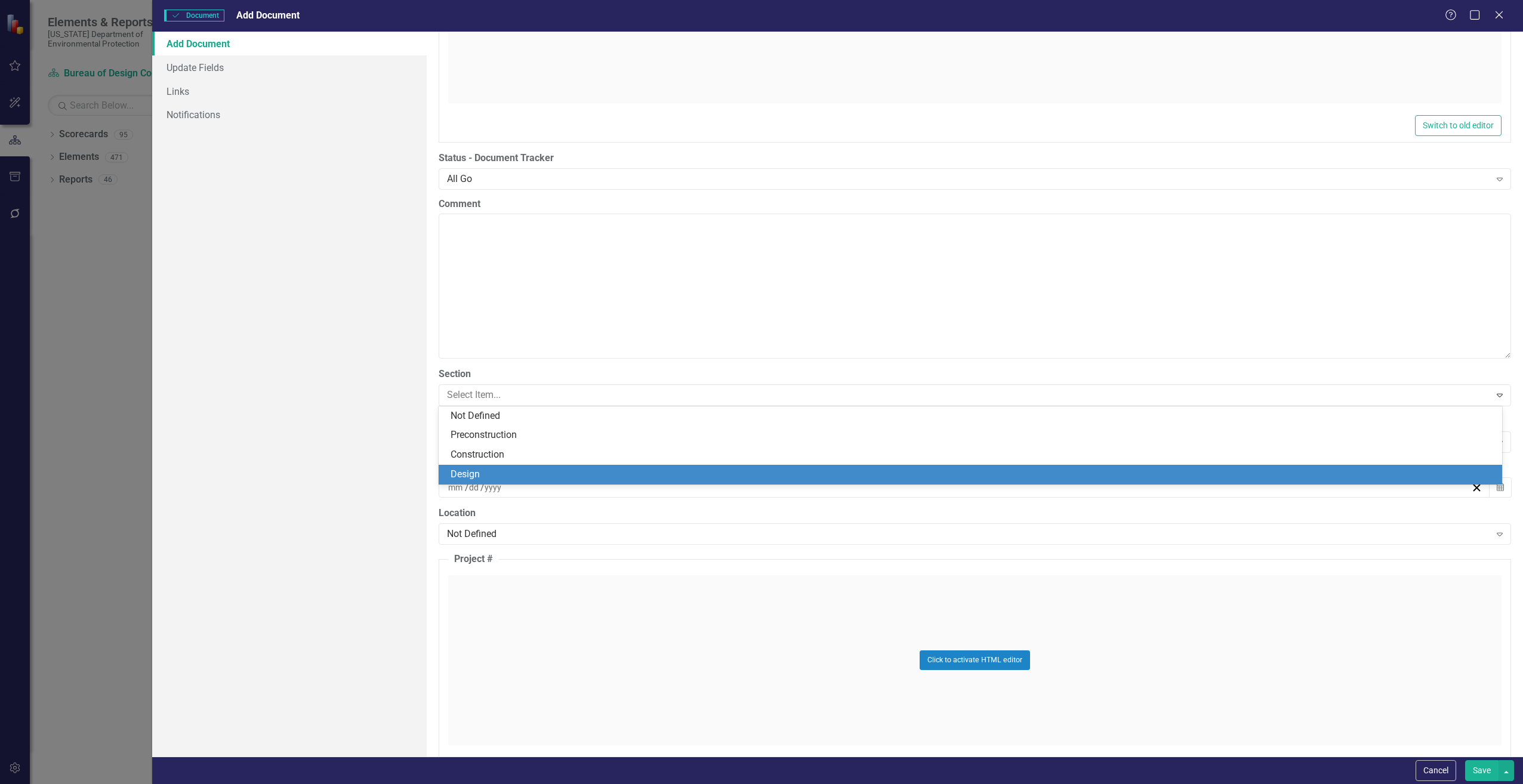
click at [473, 473] on div "Design" at bounding box center [972, 474] width 1045 height 14
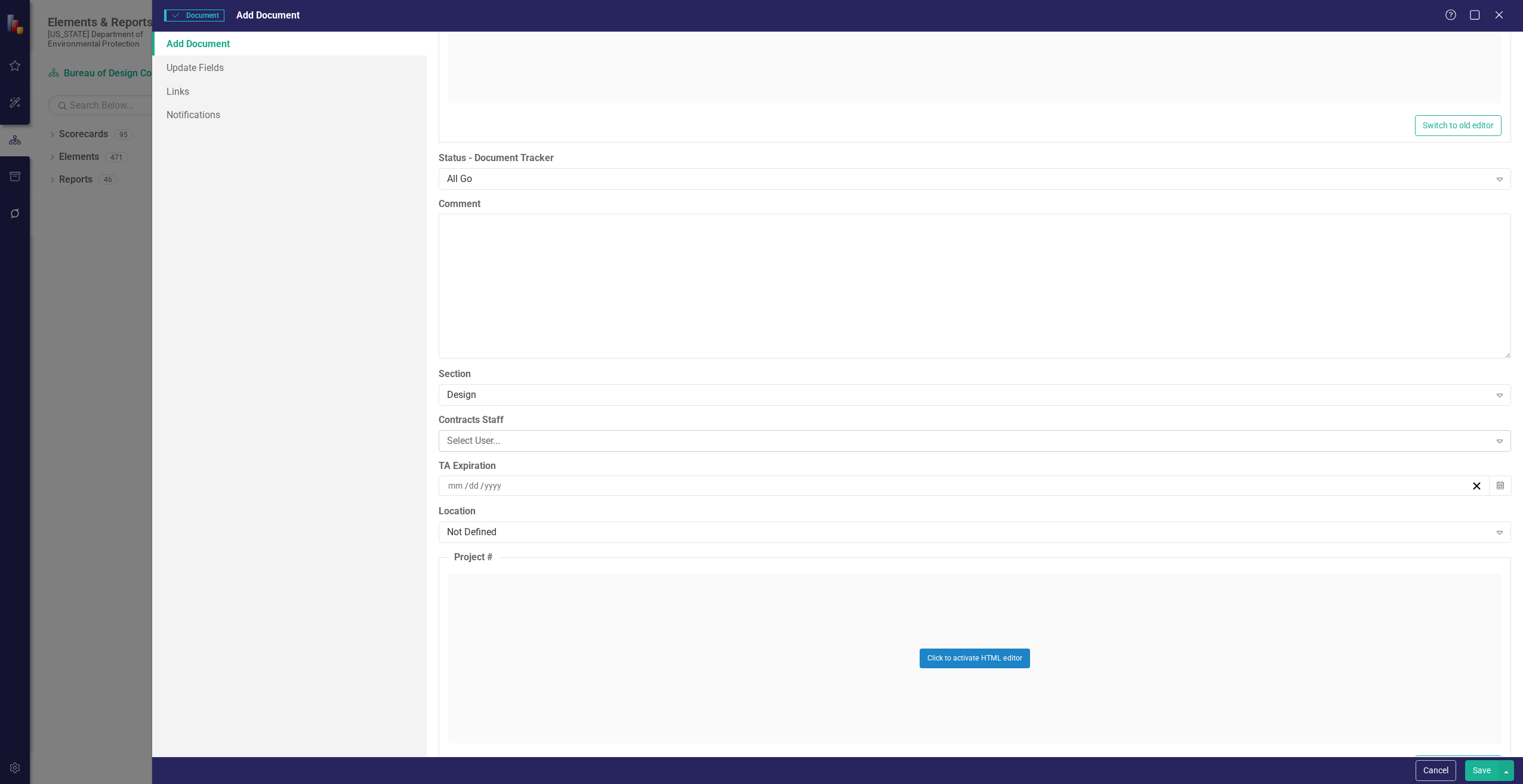
click at [482, 439] on div "Select User..." at bounding box center [969, 440] width 1044 height 14
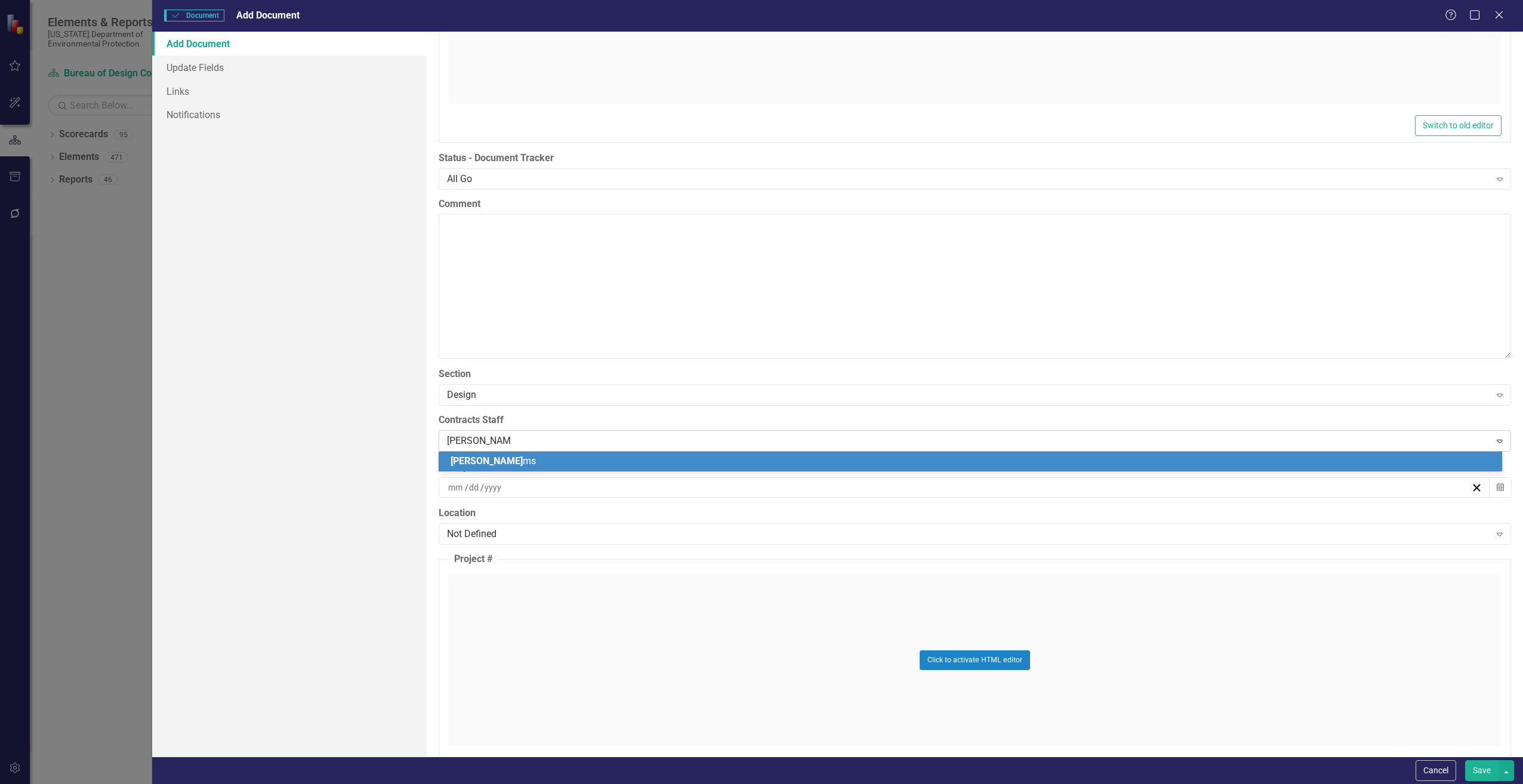
type input "[PERSON_NAME]"
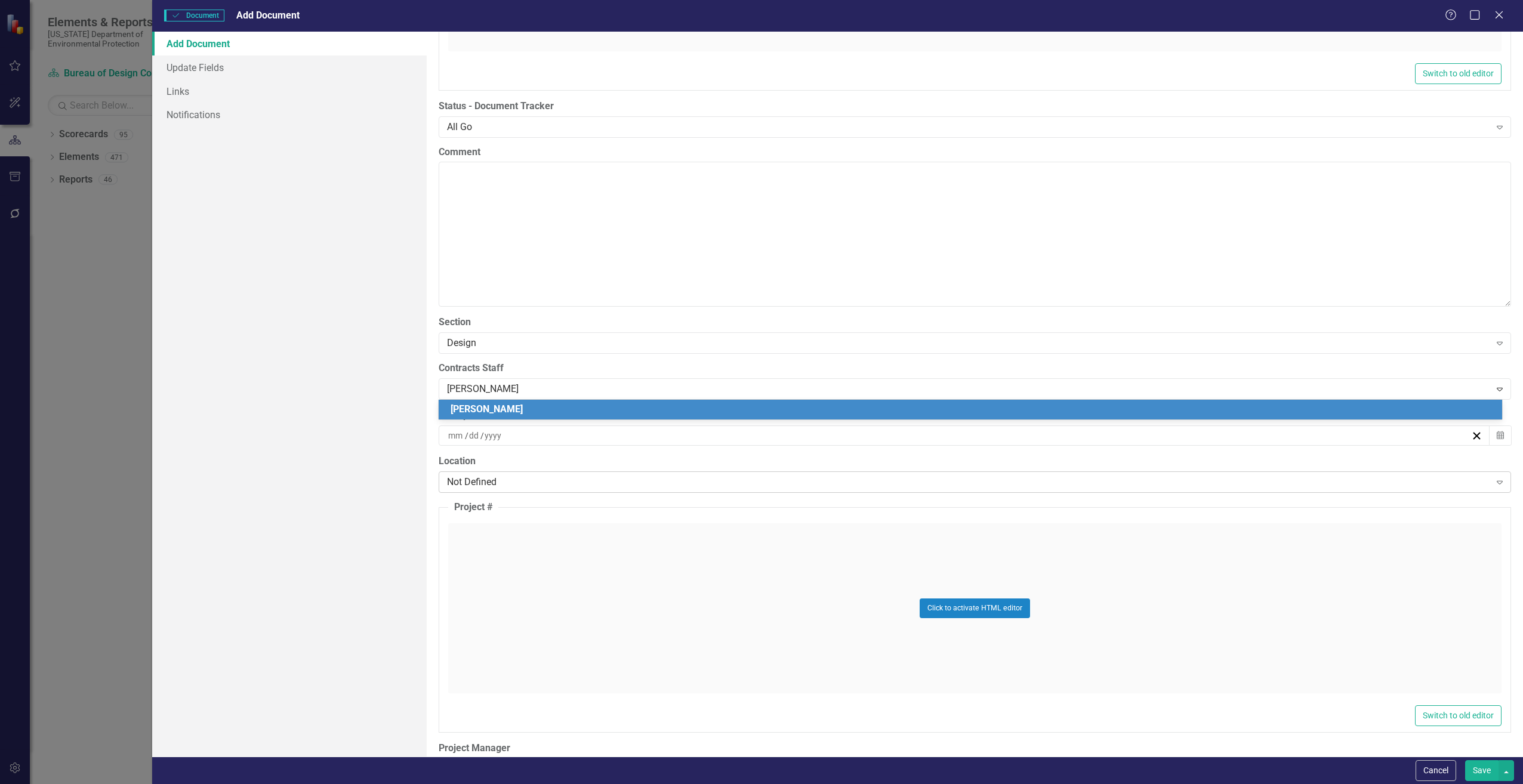
scroll to position [2447, 0]
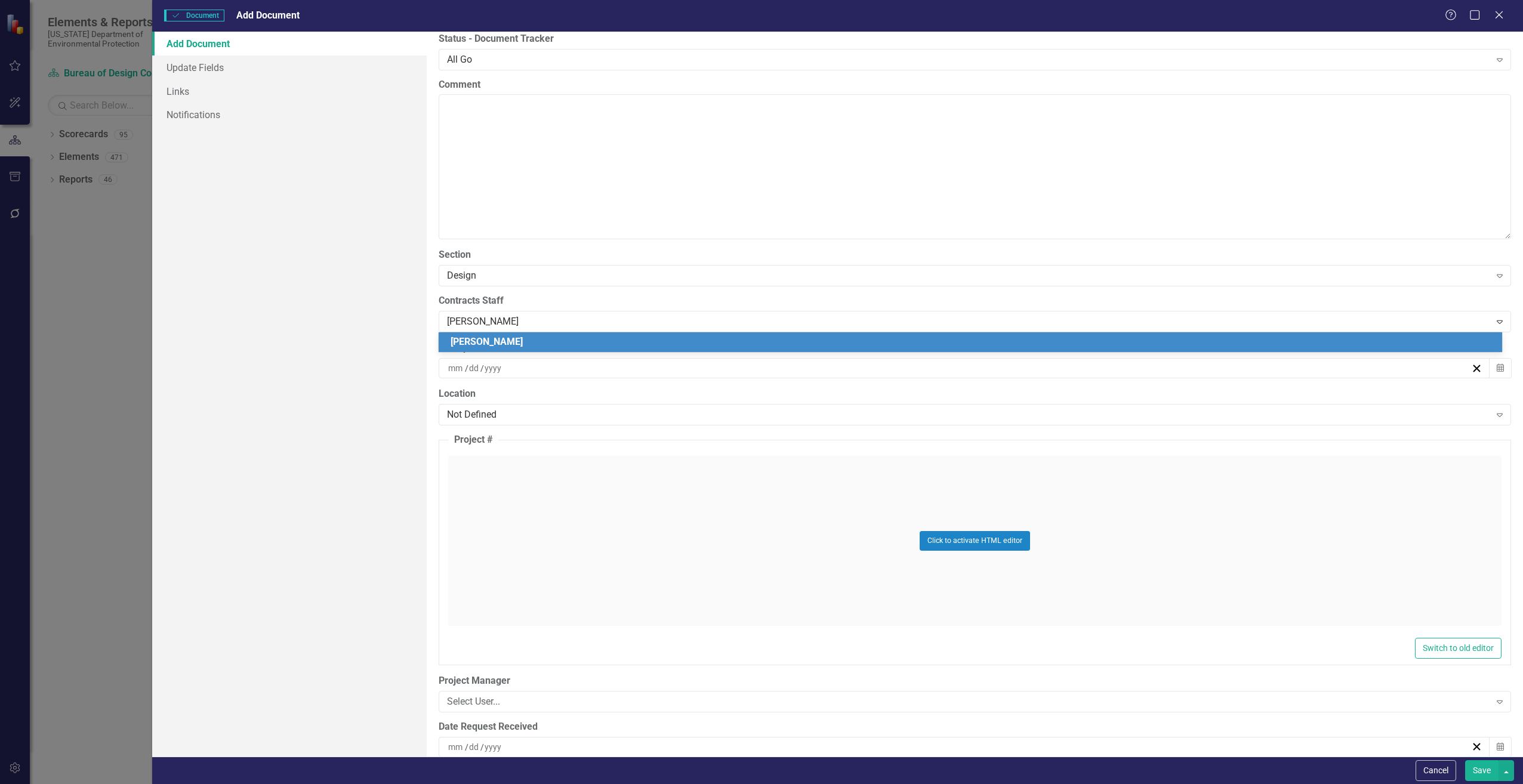
click at [512, 341] on span "[PERSON_NAME]" at bounding box center [487, 342] width 72 height 12
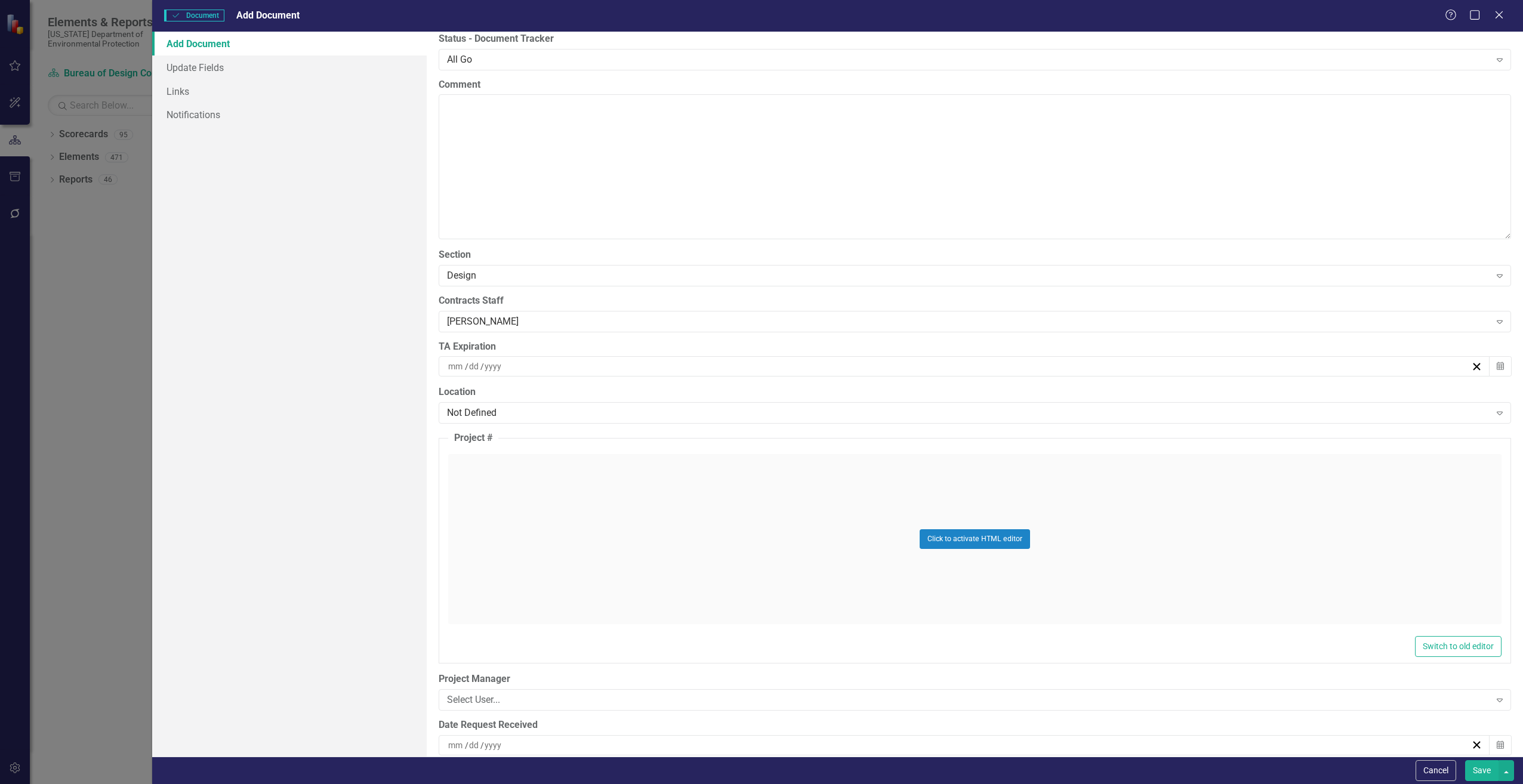
click at [454, 361] on input at bounding box center [456, 366] width 17 height 12
click at [457, 362] on input "number" at bounding box center [456, 366] width 16 height 12
type input "12"
type input "31"
type input "2025"
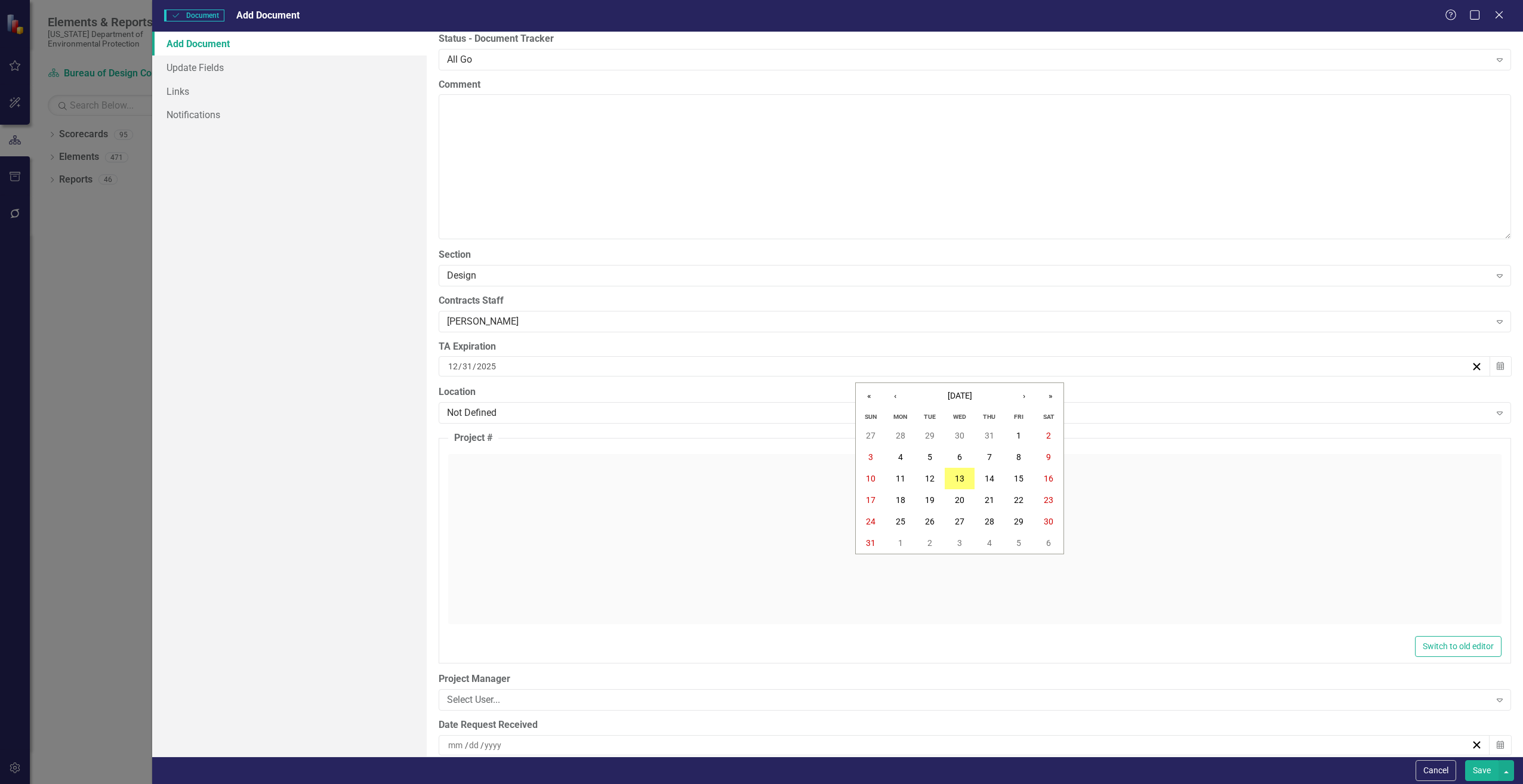
click at [436, 427] on div "ClearPoint Can Do More! How ClearPoint Can Help Close Enterprise plans can auto…" at bounding box center [975, 394] width 1096 height 725
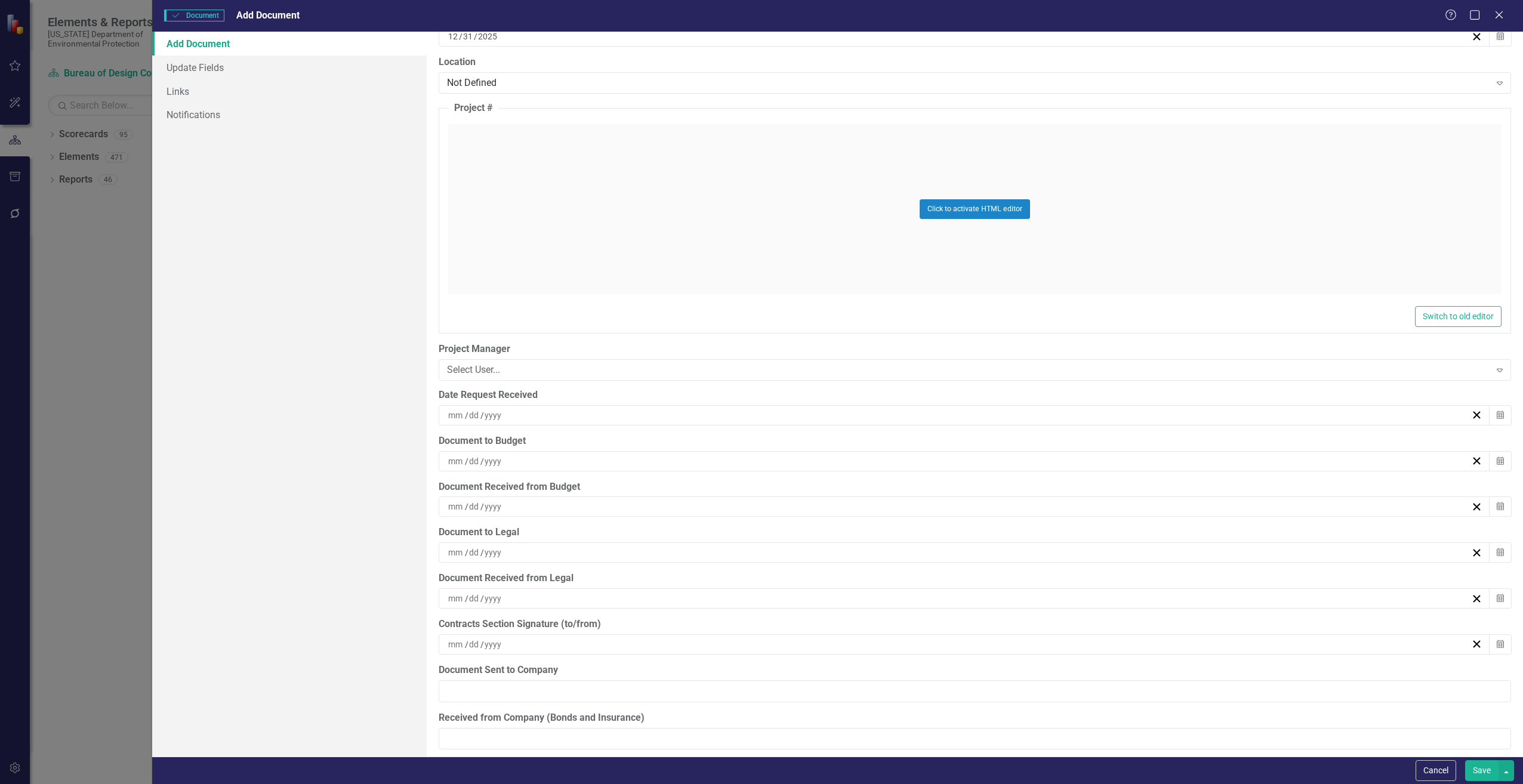
scroll to position [2805, 0]
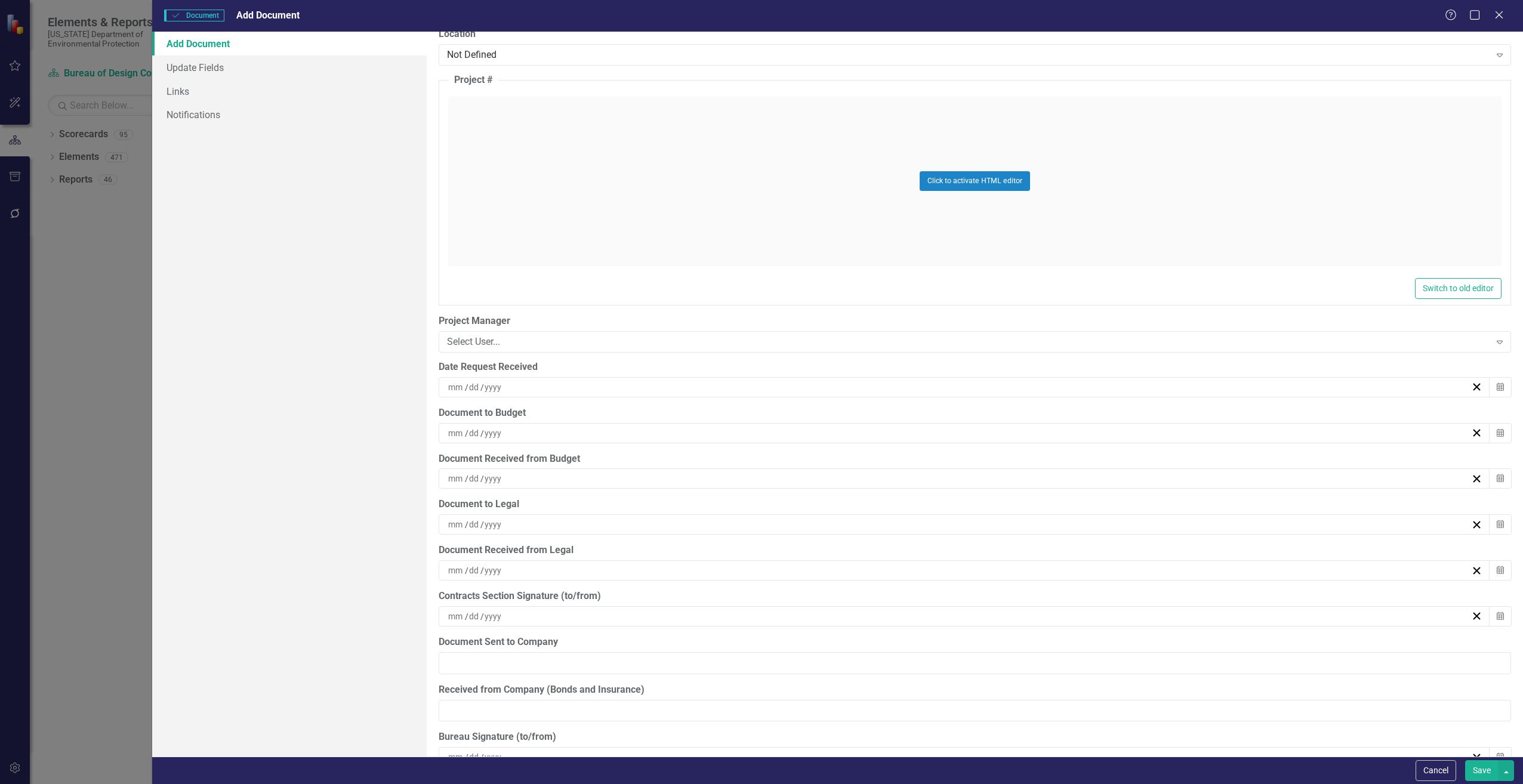
click at [453, 385] on input at bounding box center [456, 387] width 17 height 12
click at [1008, 477] on button "8" at bounding box center [1019, 478] width 30 height 22
click at [462, 431] on input at bounding box center [456, 433] width 17 height 12
click at [1022, 518] on button "8" at bounding box center [1019, 524] width 30 height 22
click at [462, 476] on input at bounding box center [456, 478] width 17 height 12
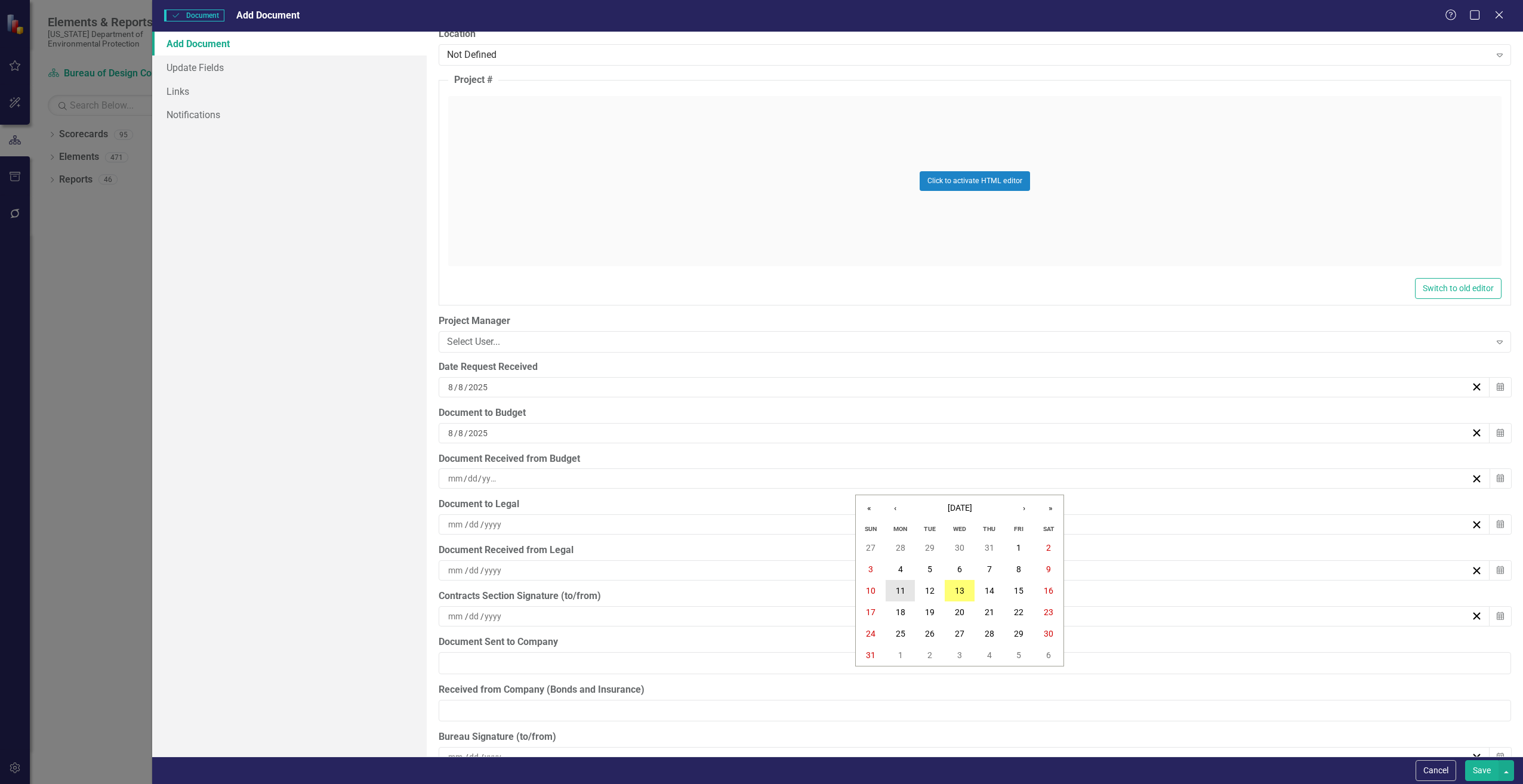
click at [894, 585] on button "11" at bounding box center [900, 590] width 30 height 22
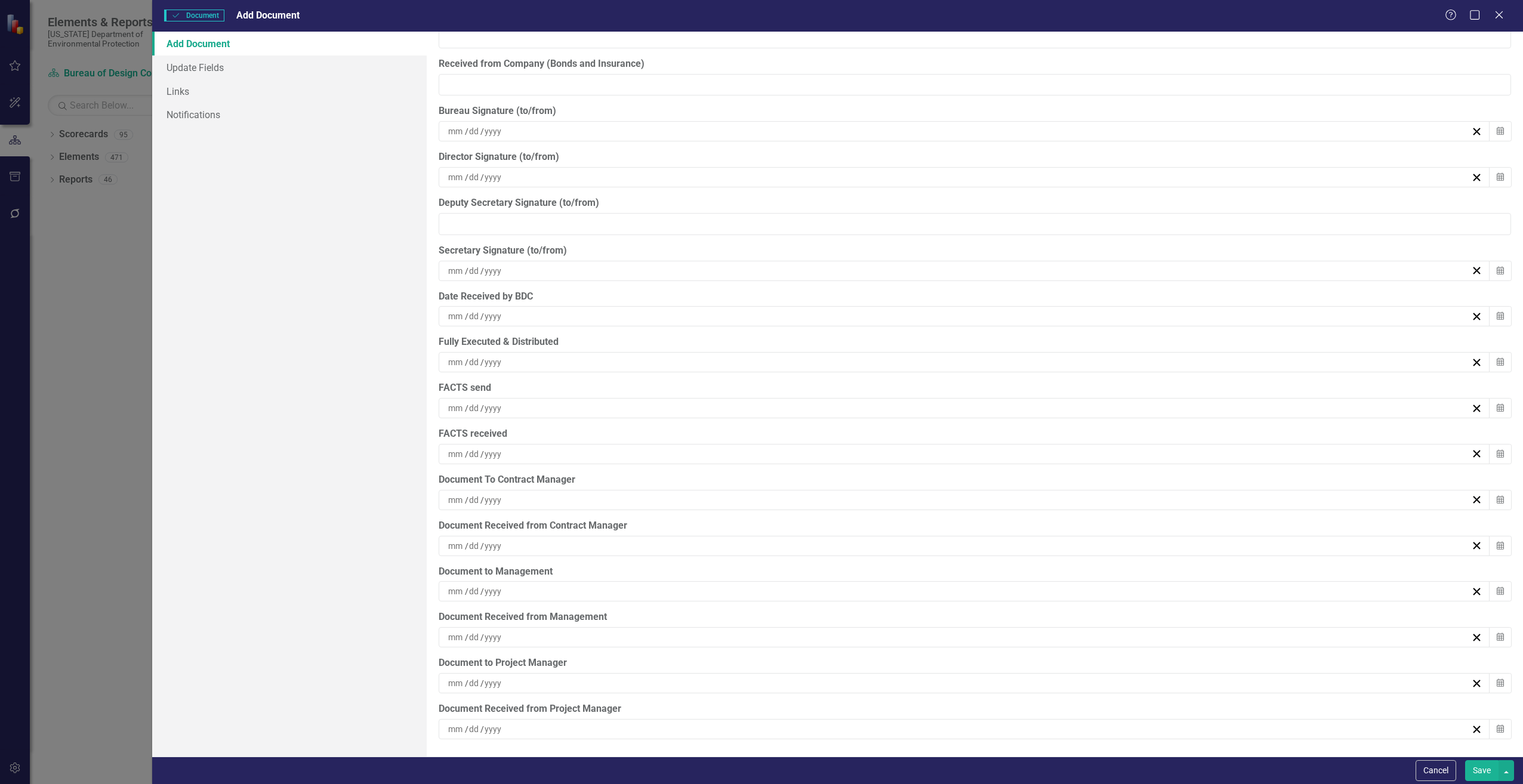
scroll to position [3432, 0]
click at [463, 687] on input at bounding box center [456, 682] width 17 height 12
click at [1475, 766] on button "Save" at bounding box center [1481, 770] width 33 height 21
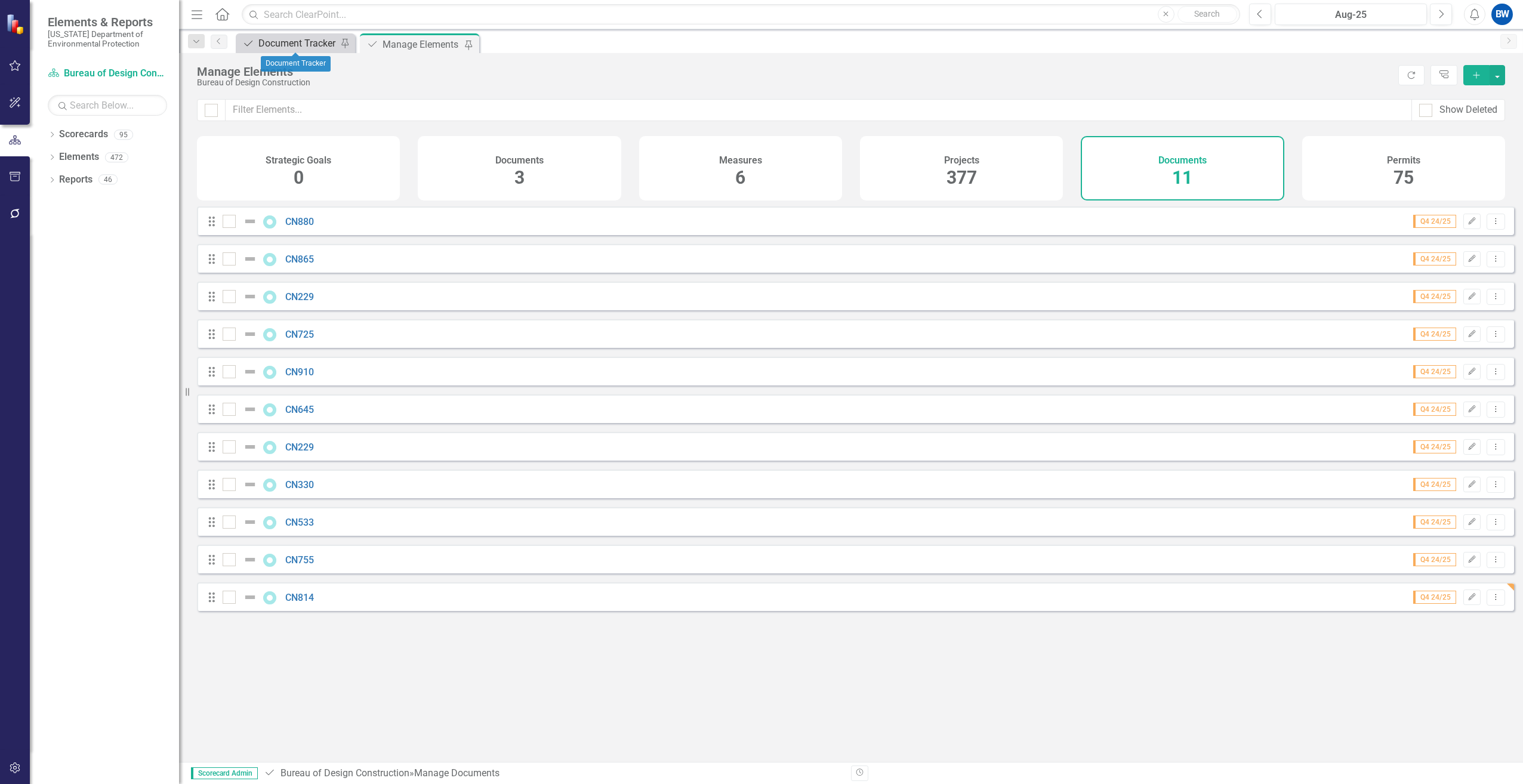
click at [279, 43] on div "Document Tracker" at bounding box center [298, 43] width 79 height 14
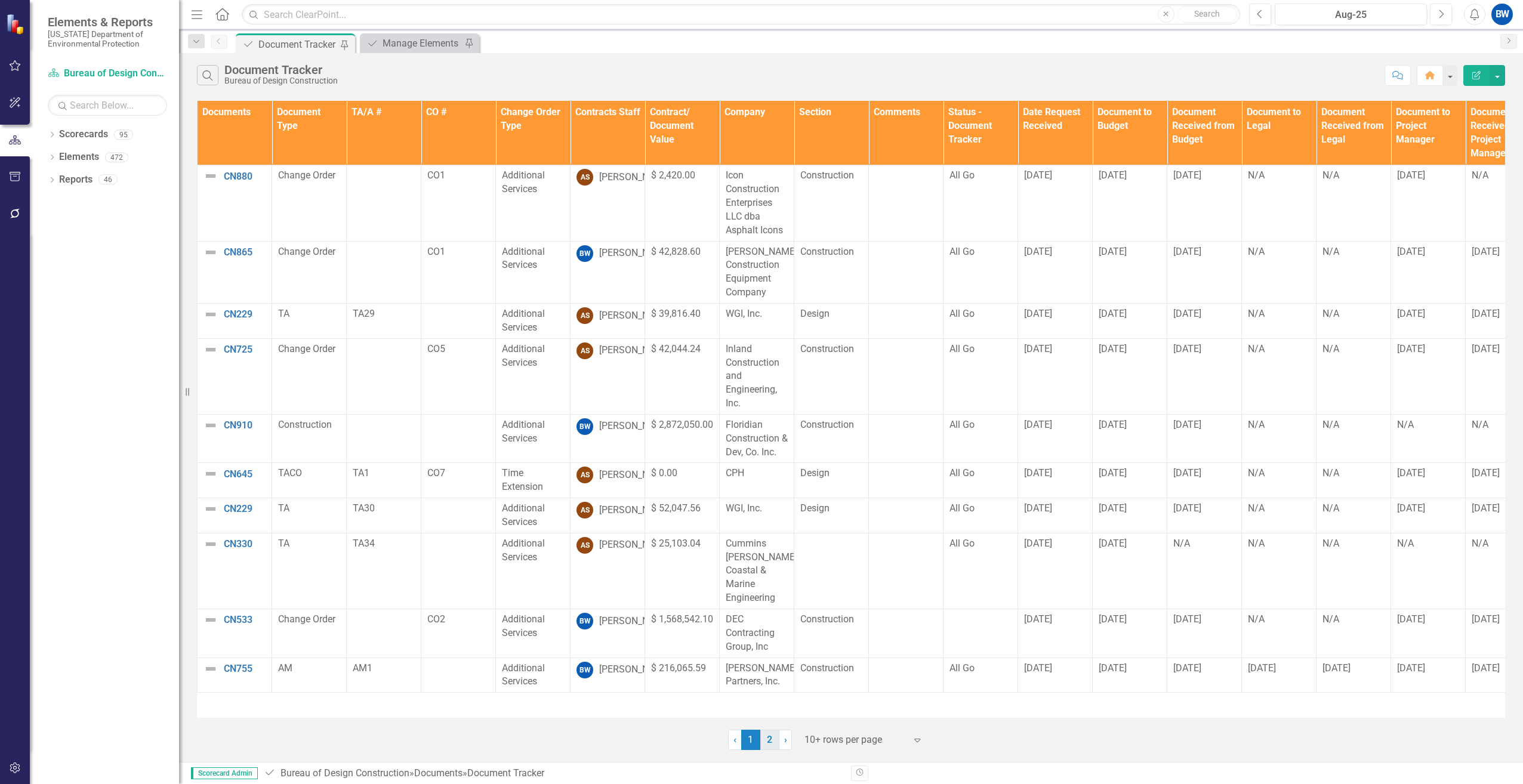
click at [769, 741] on link "2" at bounding box center [770, 740] width 19 height 20
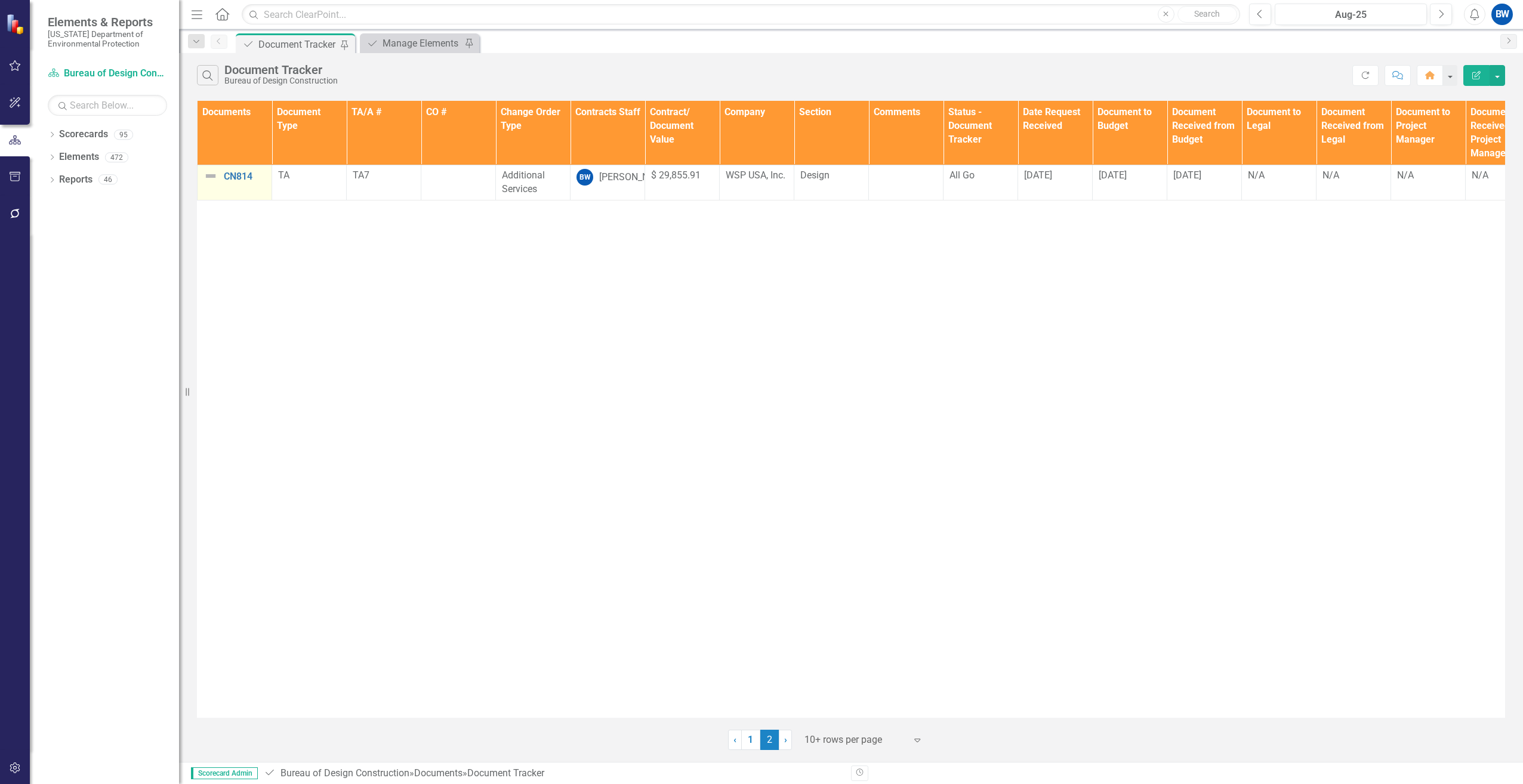
click at [208, 173] on img at bounding box center [211, 176] width 14 height 14
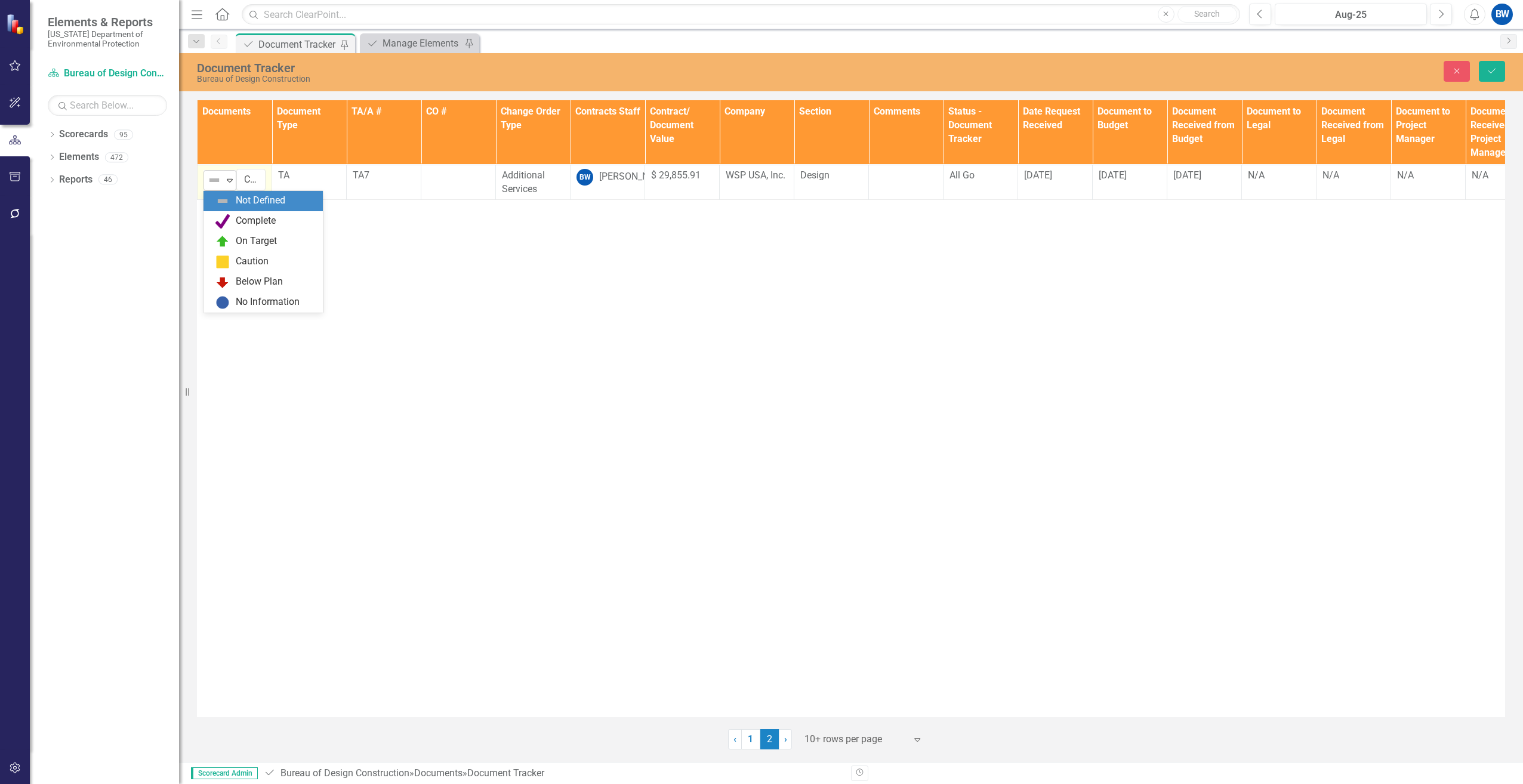
click at [213, 175] on img at bounding box center [214, 180] width 14 height 14
click at [257, 238] on div "On Target" at bounding box center [257, 241] width 42 height 14
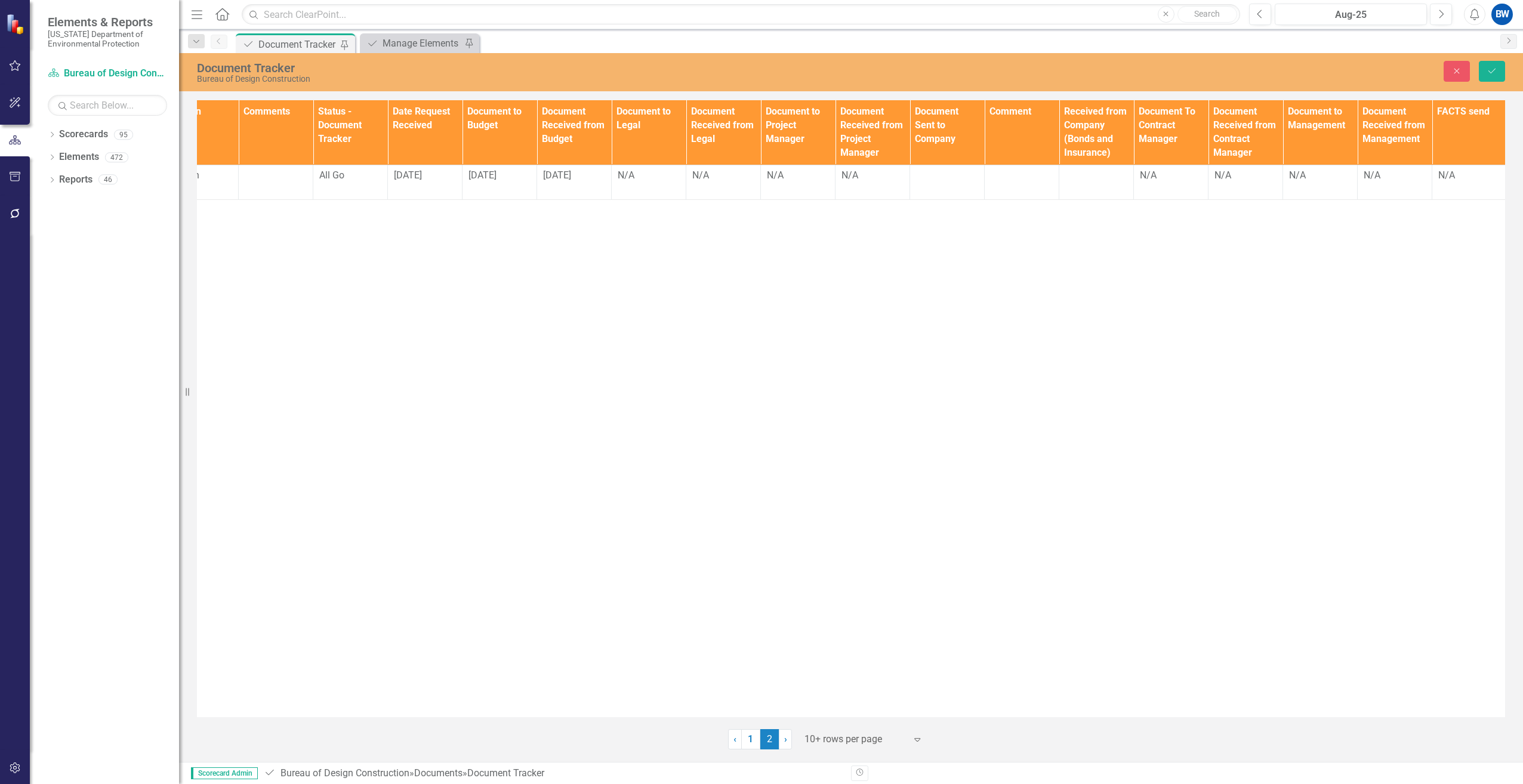
scroll to position [0, 631]
click at [790, 175] on div "N/A" at bounding box center [797, 175] width 62 height 14
click at [779, 173] on div "N/A" at bounding box center [797, 175] width 62 height 14
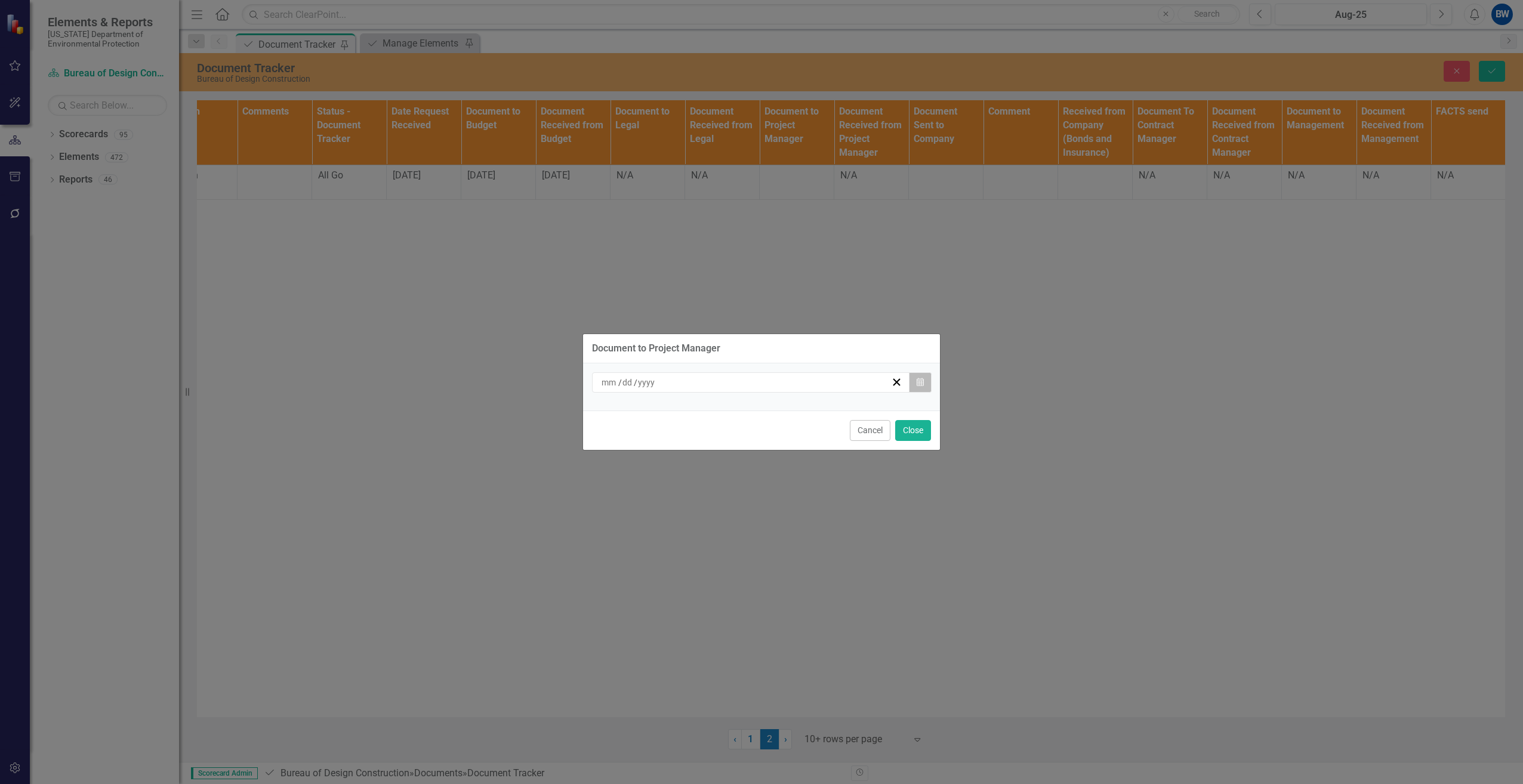
click at [921, 385] on icon "Calendar" at bounding box center [921, 382] width 7 height 8
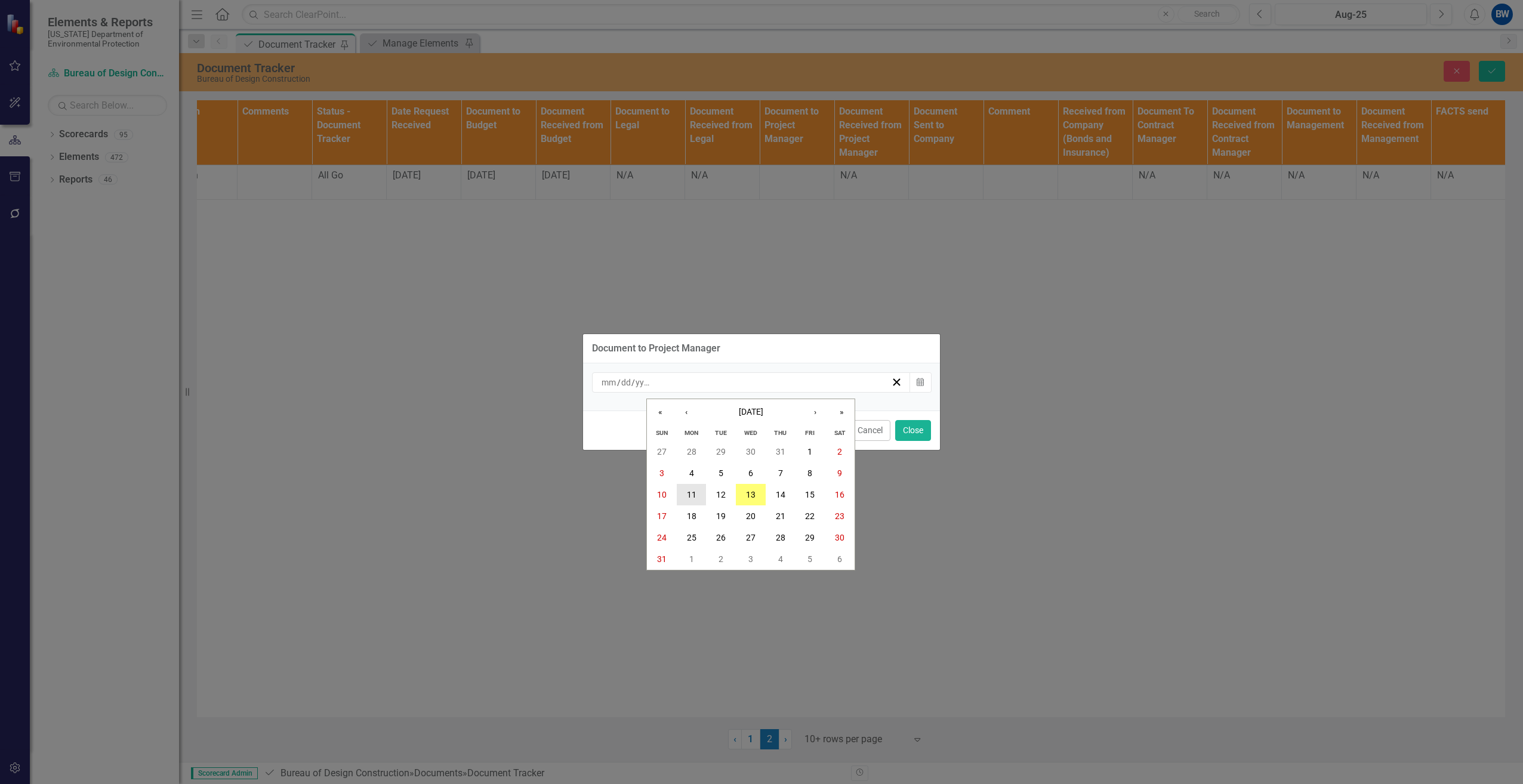
click at [693, 490] on abbr "11" at bounding box center [692, 495] width 10 height 10
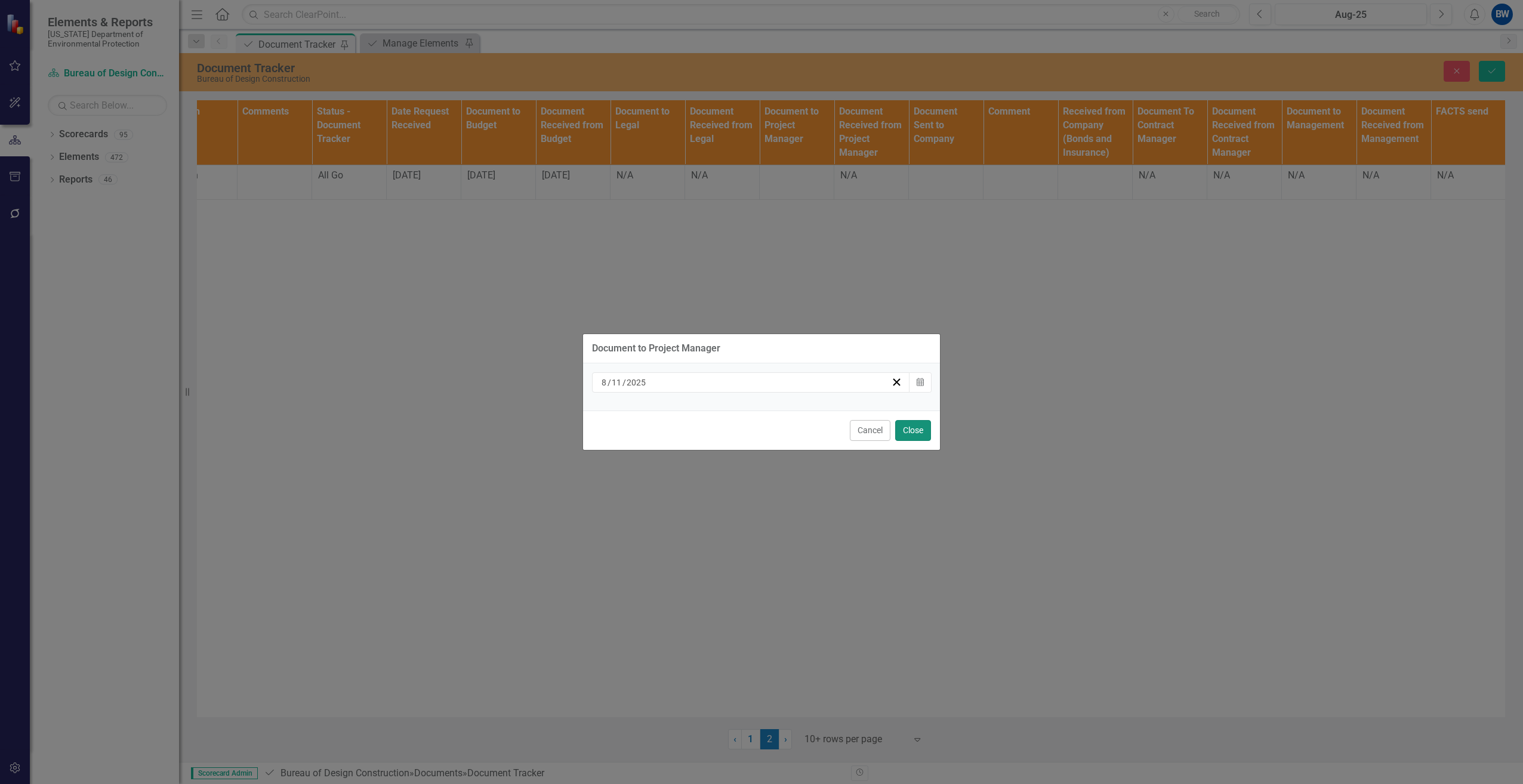
click at [912, 431] on button "Close" at bounding box center [913, 430] width 36 height 21
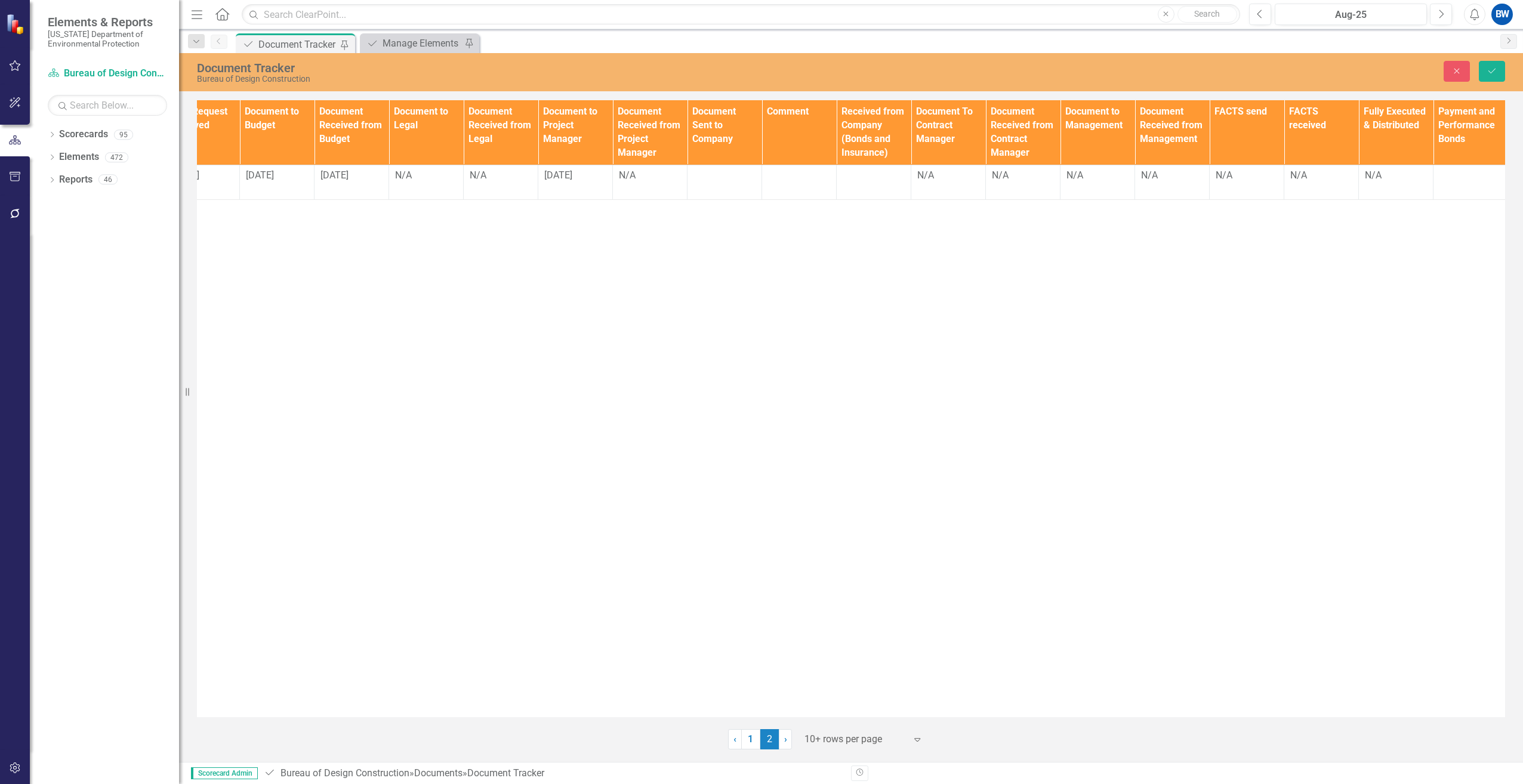
scroll to position [0, 856]
click at [1490, 71] on icon "Save" at bounding box center [1492, 71] width 11 height 8
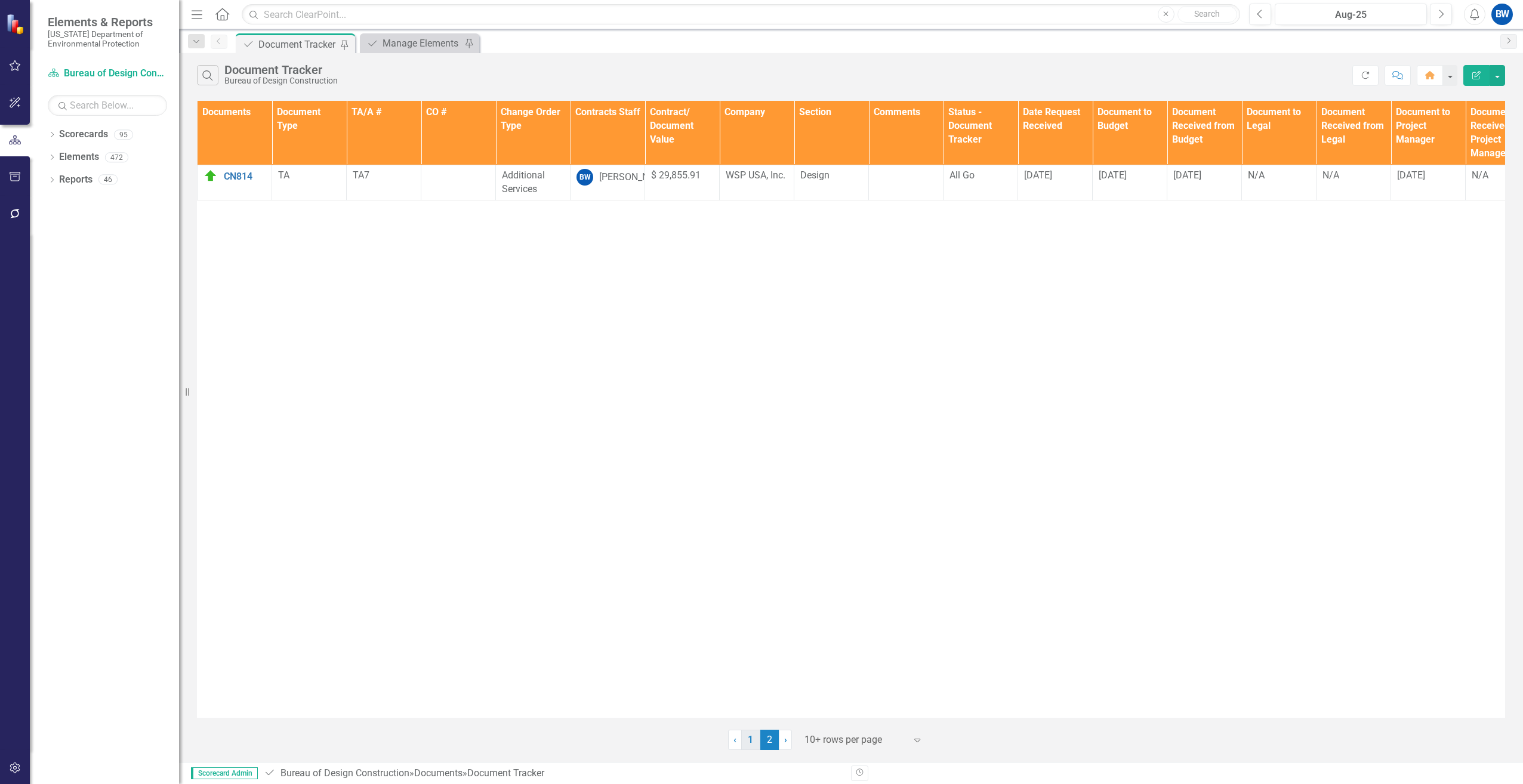
click at [754, 737] on link "1" at bounding box center [751, 740] width 19 height 20
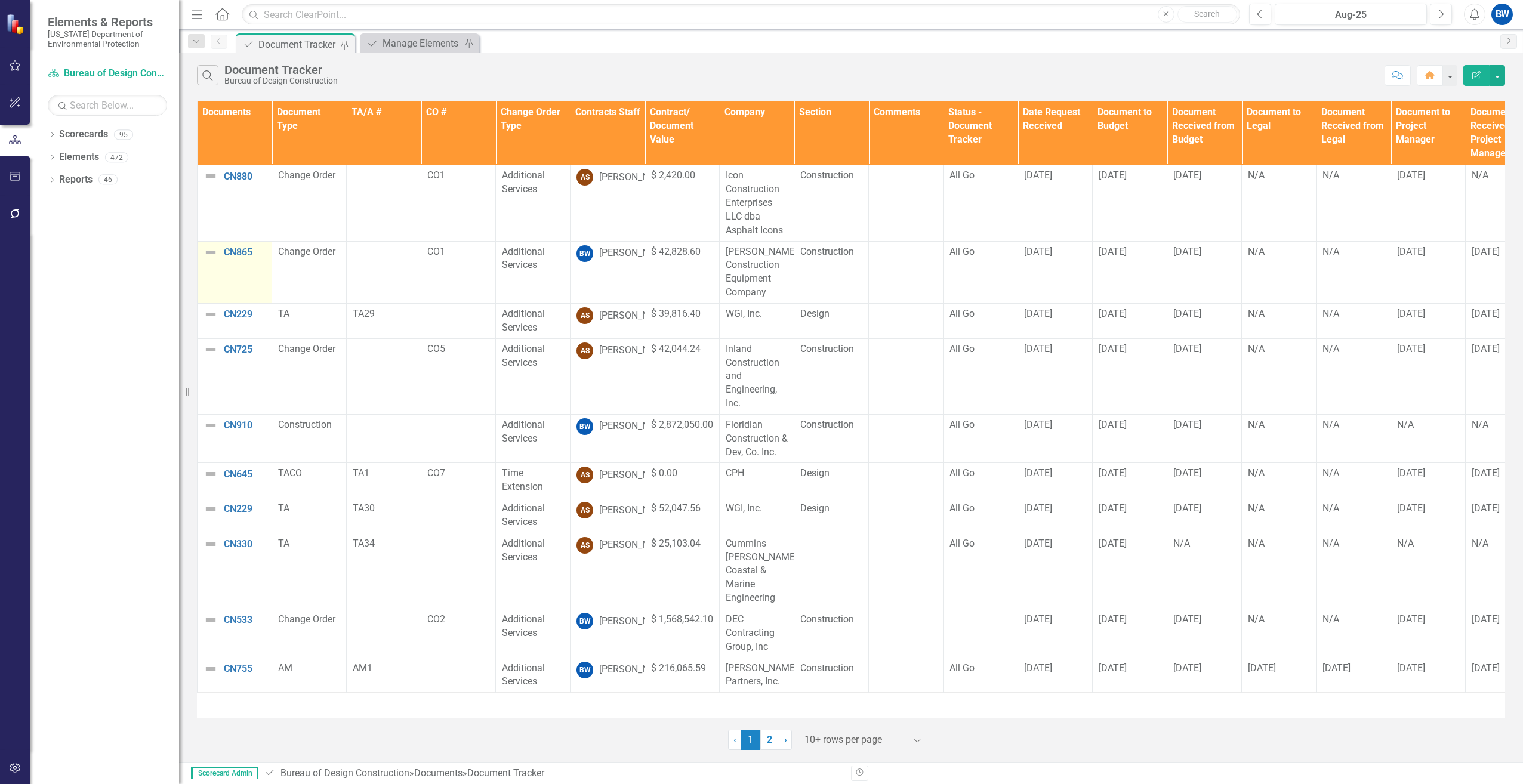
click at [212, 251] on img at bounding box center [211, 252] width 14 height 14
click at [211, 251] on img at bounding box center [211, 252] width 14 height 14
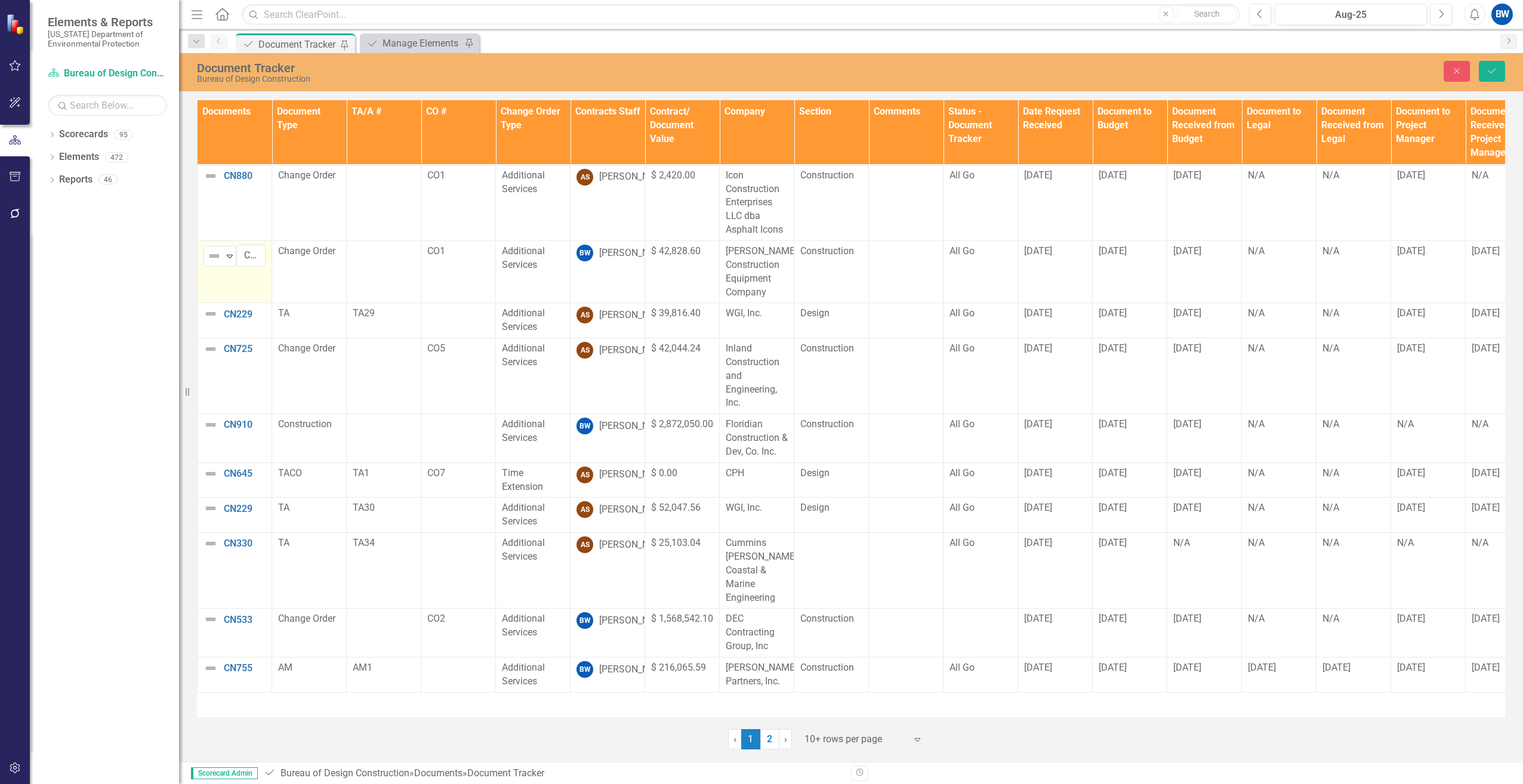
click at [211, 251] on img at bounding box center [214, 256] width 14 height 14
click at [226, 321] on img at bounding box center [222, 317] width 14 height 14
click at [206, 422] on img at bounding box center [211, 425] width 14 height 14
click at [208, 422] on img at bounding box center [214, 430] width 14 height 14
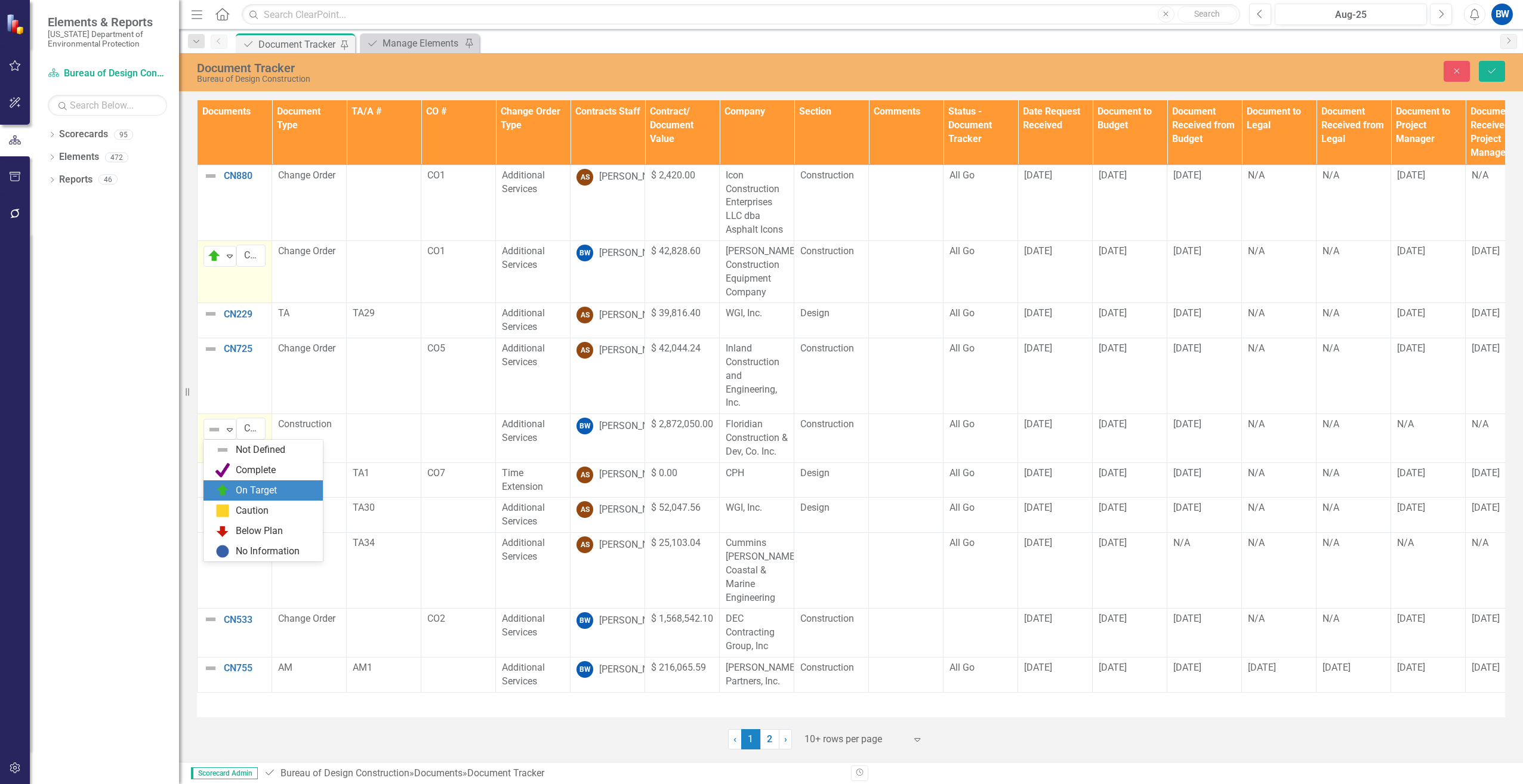
click at [222, 486] on img at bounding box center [222, 491] width 14 height 14
click at [206, 619] on img at bounding box center [211, 619] width 14 height 14
click at [206, 619] on div "Not Defined" at bounding box center [215, 624] width 18 height 16
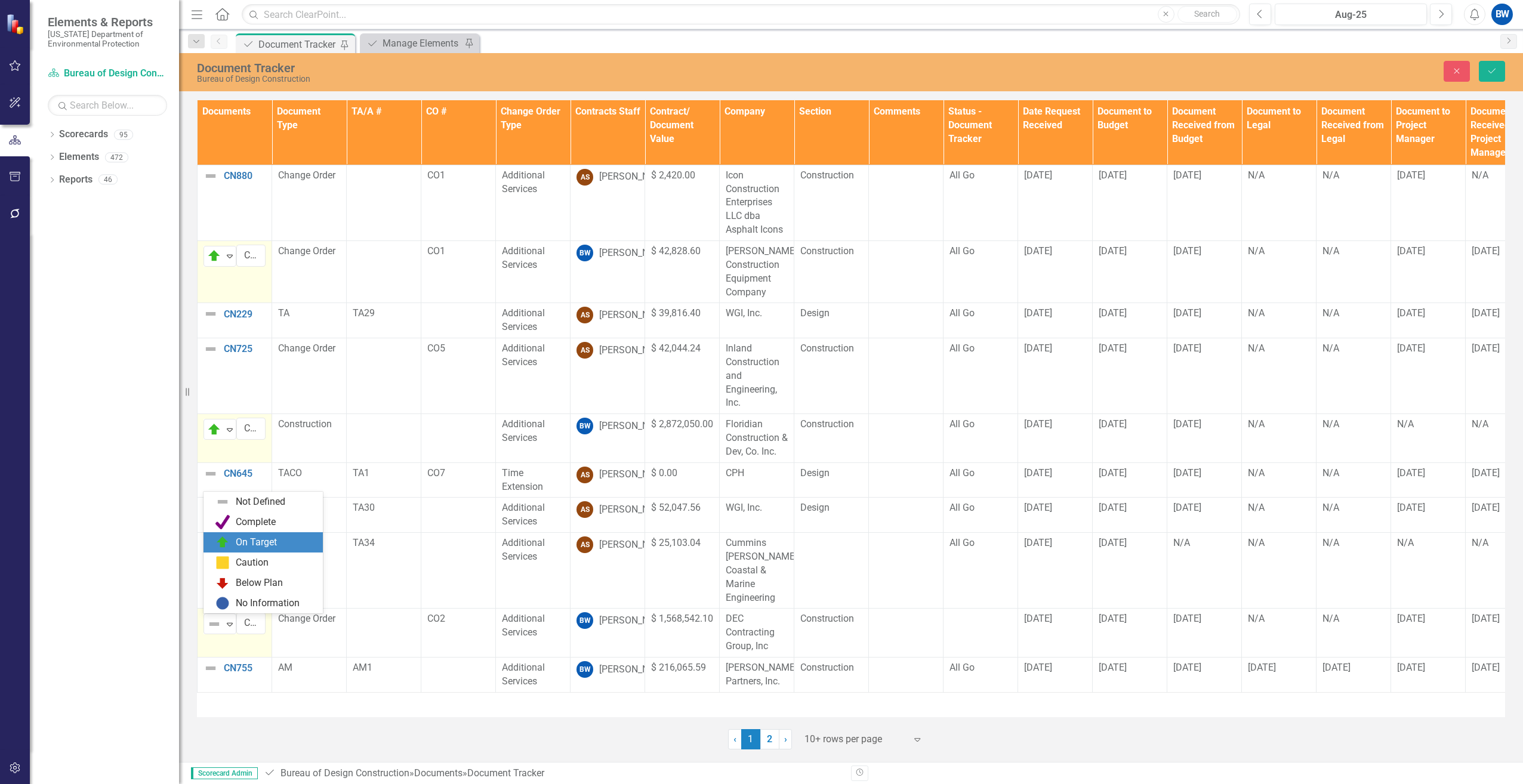
click at [231, 534] on div "On Target" at bounding box center [263, 543] width 119 height 20
drag, startPoint x: 210, startPoint y: 672, endPoint x: 208, endPoint y: 665, distance: 7.3
click at [209, 670] on img at bounding box center [211, 668] width 14 height 14
click at [208, 665] on img at bounding box center [211, 668] width 14 height 14
click at [209, 666] on img at bounding box center [211, 668] width 14 height 14
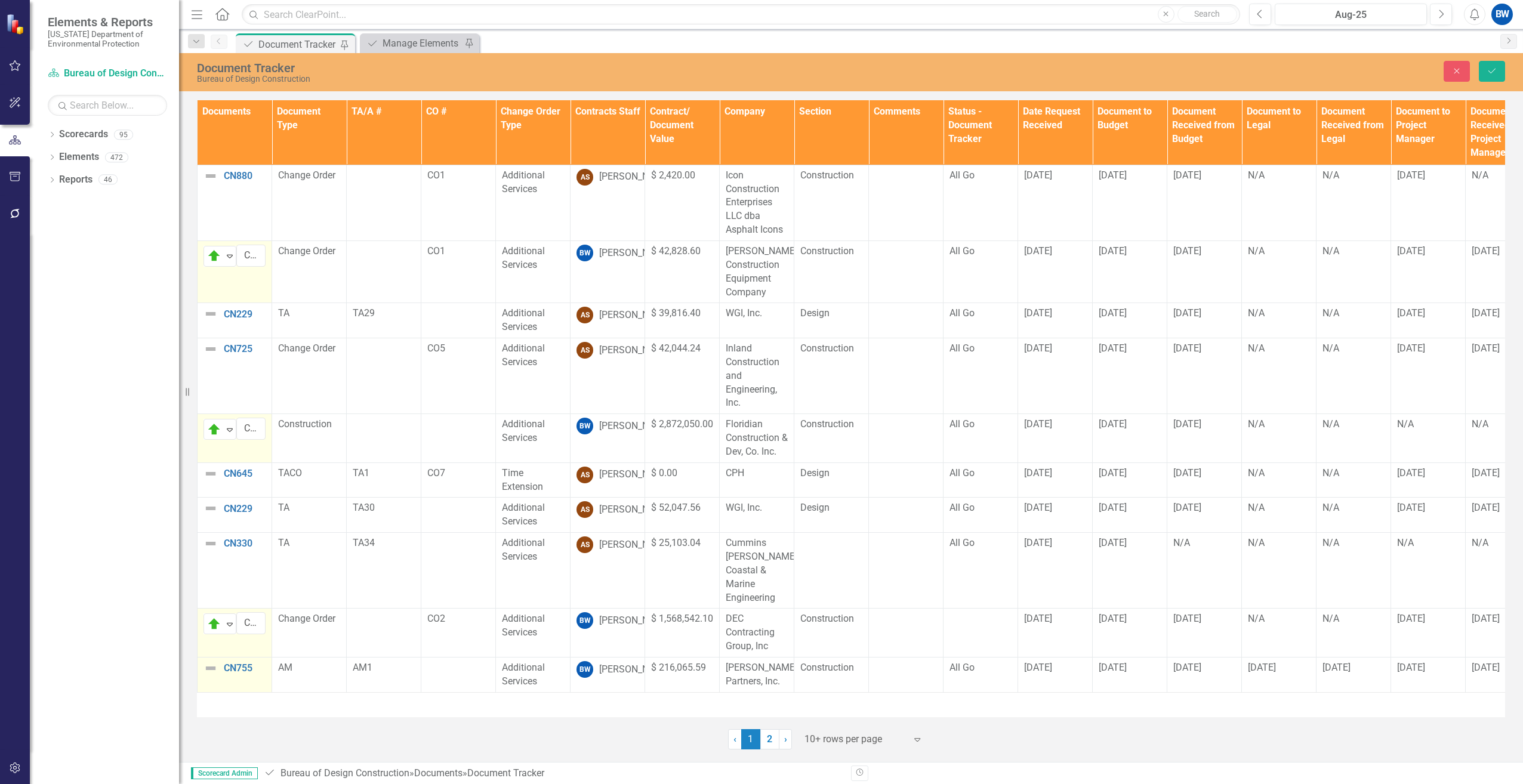
click at [209, 666] on img at bounding box center [211, 668] width 14 height 14
click at [224, 670] on icon "Expand" at bounding box center [229, 672] width 12 height 10
click at [238, 581] on div "On Target" at bounding box center [263, 591] width 119 height 20
click at [1486, 69] on button "Save" at bounding box center [1491, 71] width 26 height 21
